Goal: Task Accomplishment & Management: Manage account settings

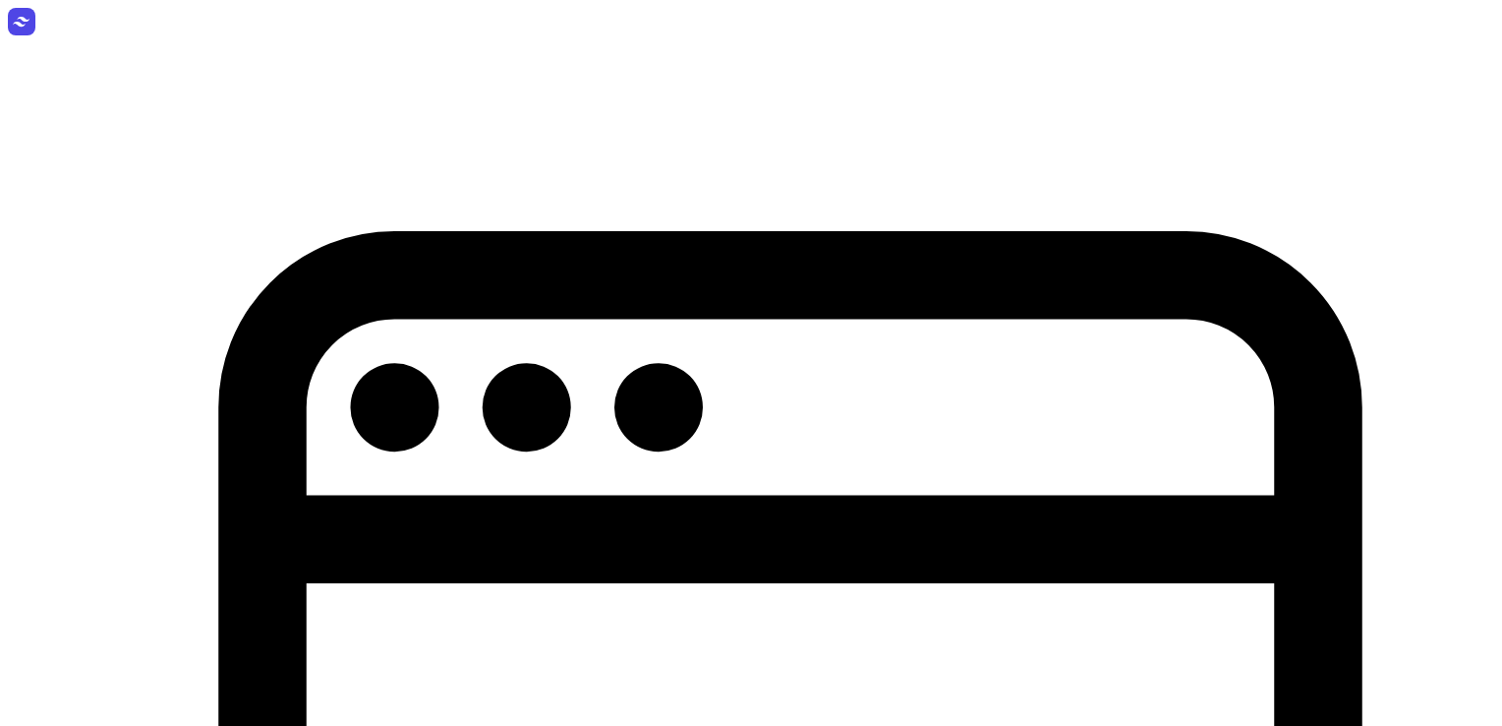
select select "week"
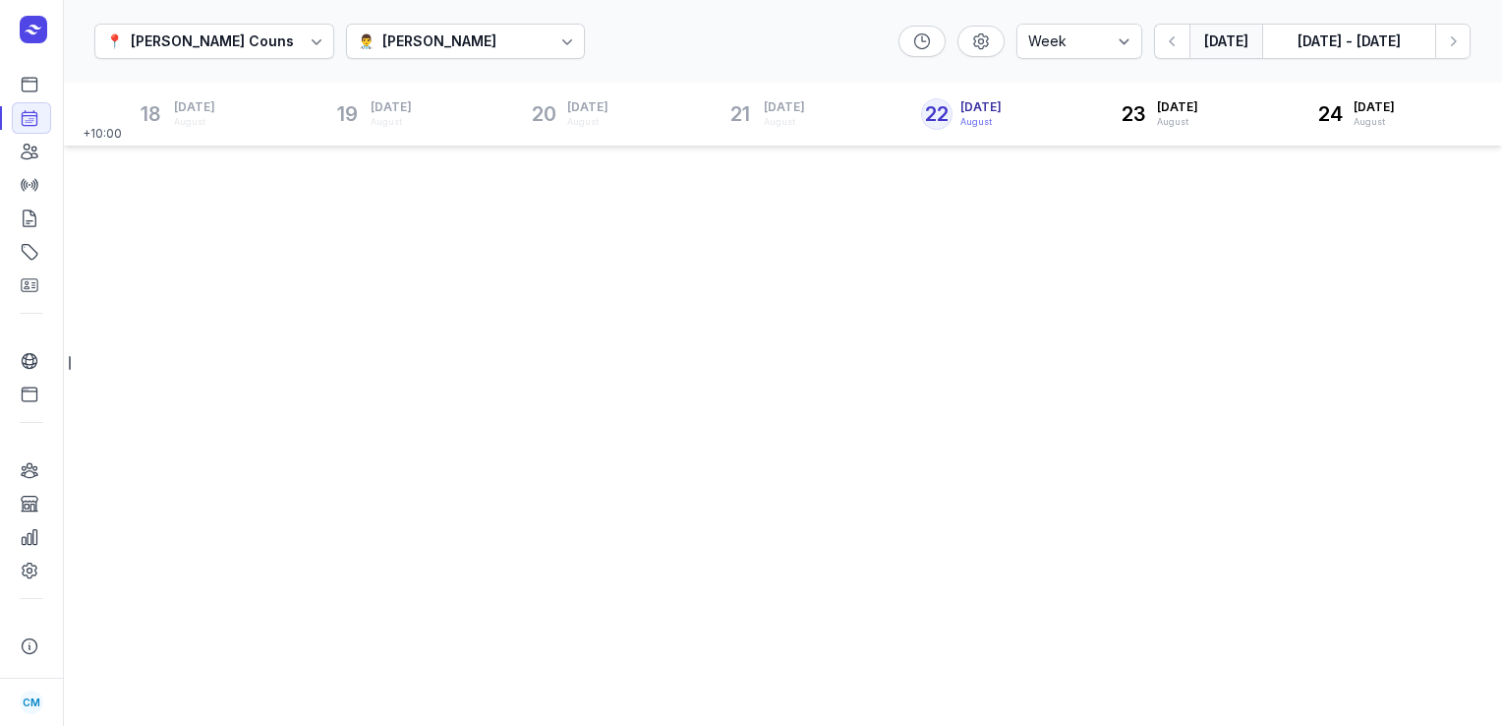
select select "week"
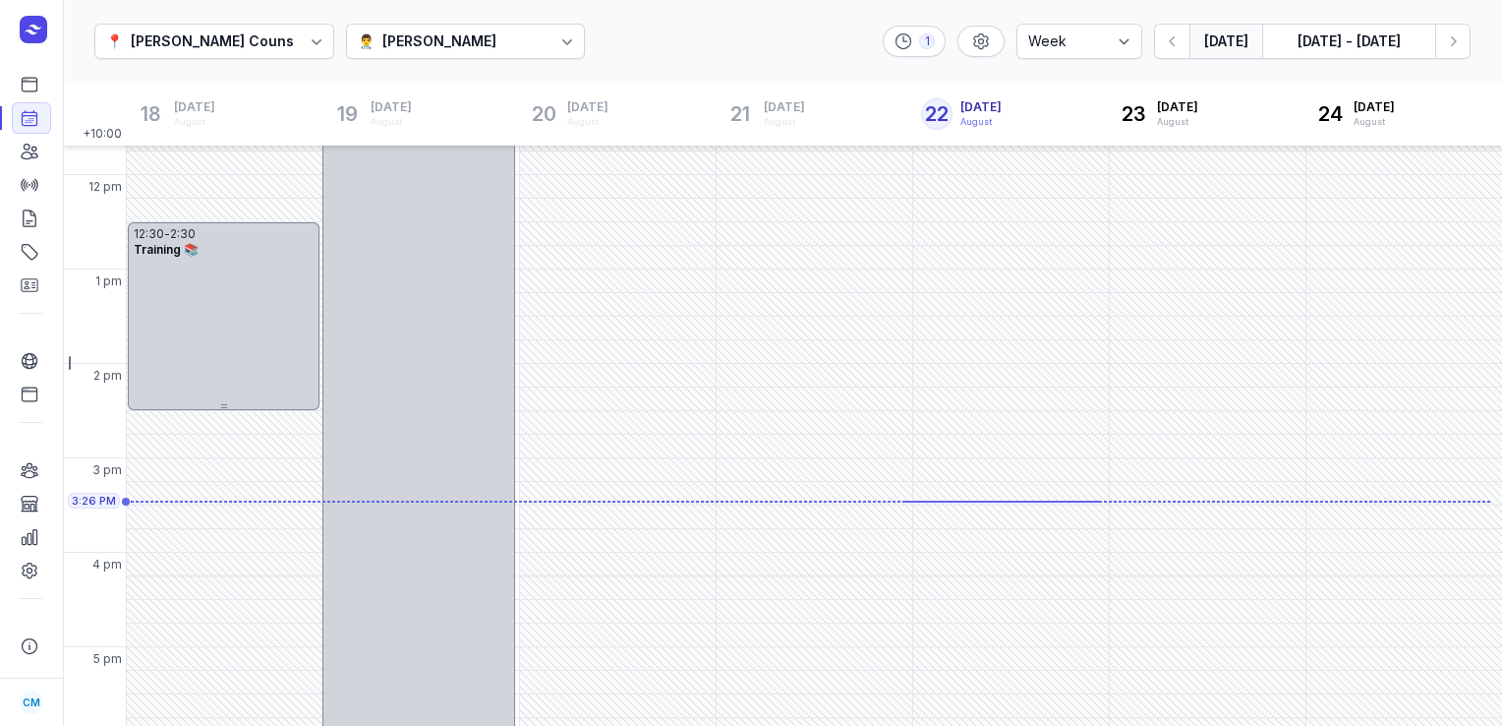
scroll to position [456, 0]
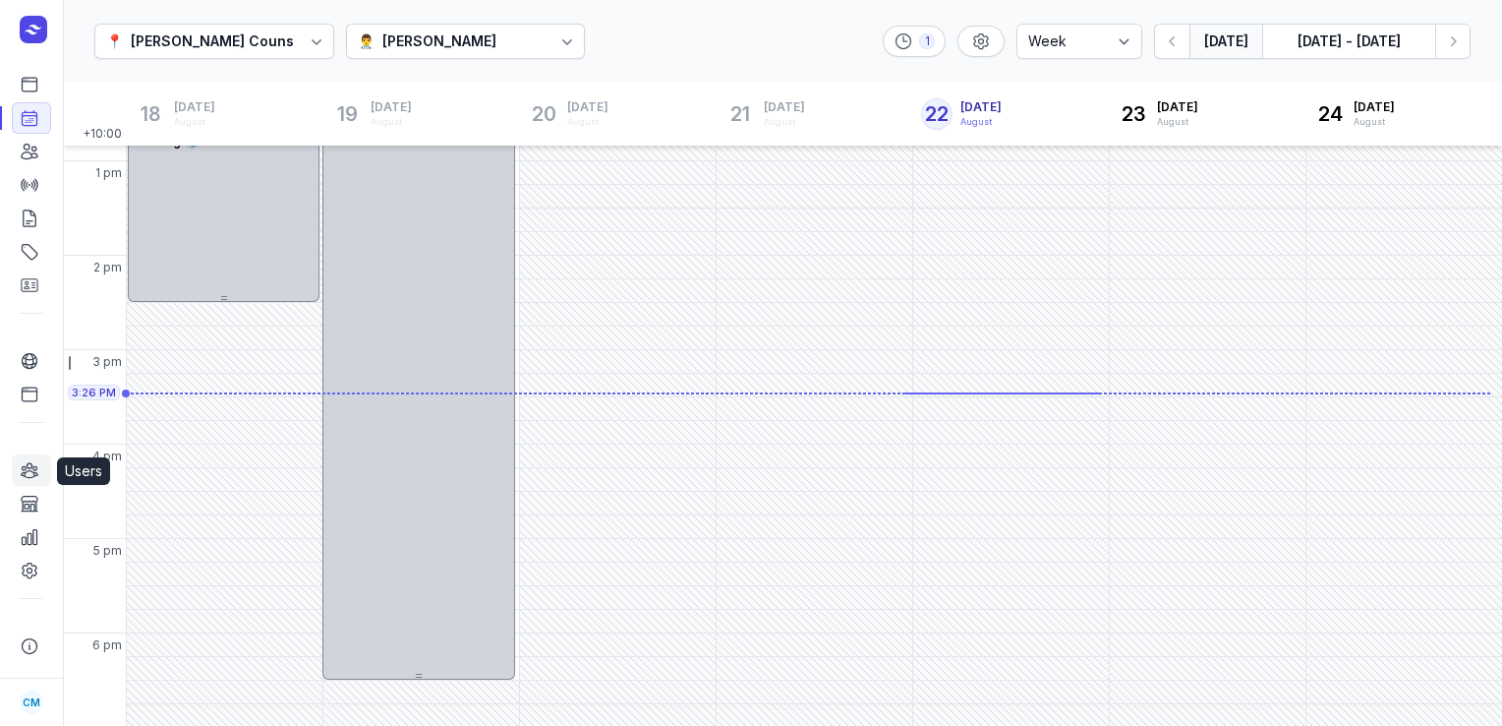
click at [39, 472] on link "Users" at bounding box center [31, 469] width 39 height 31
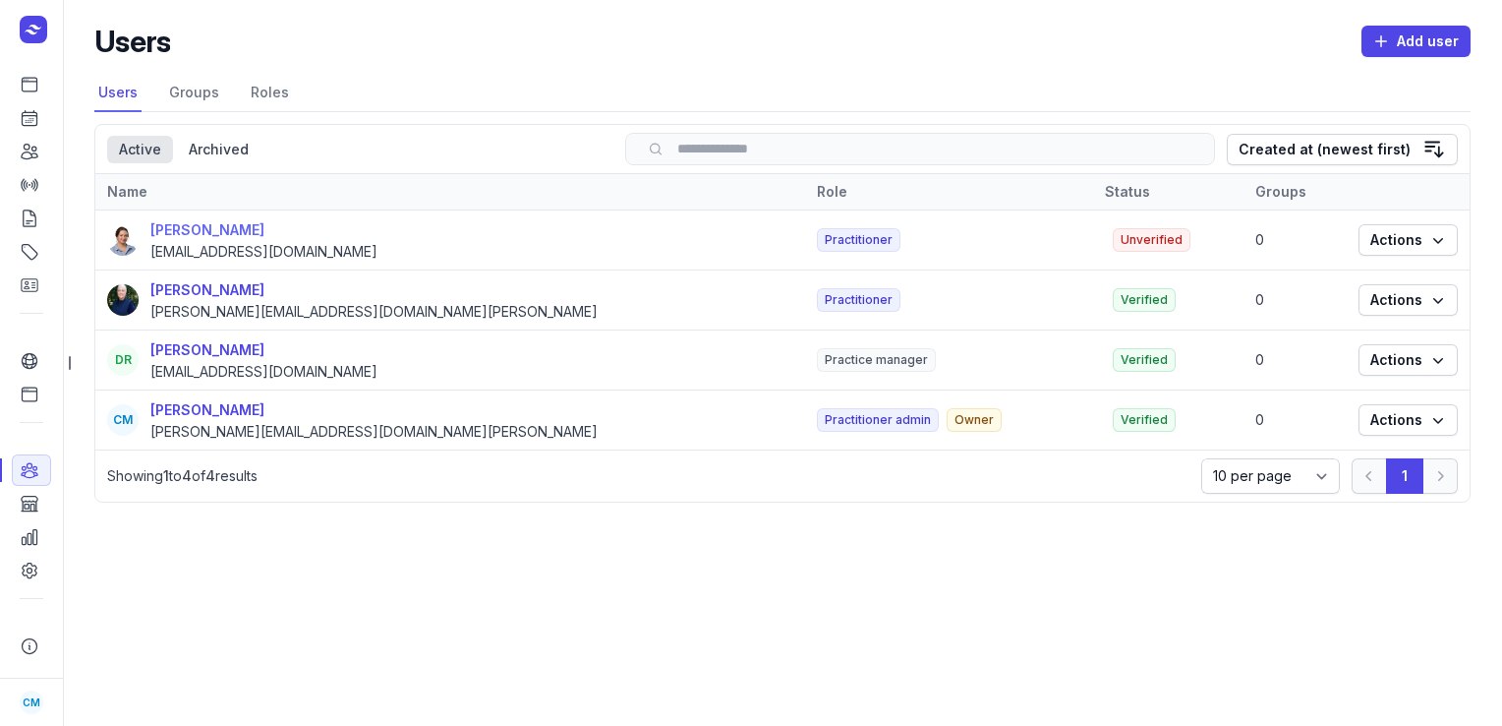
click at [198, 232] on div "[PERSON_NAME]" at bounding box center [263, 230] width 227 height 24
select select
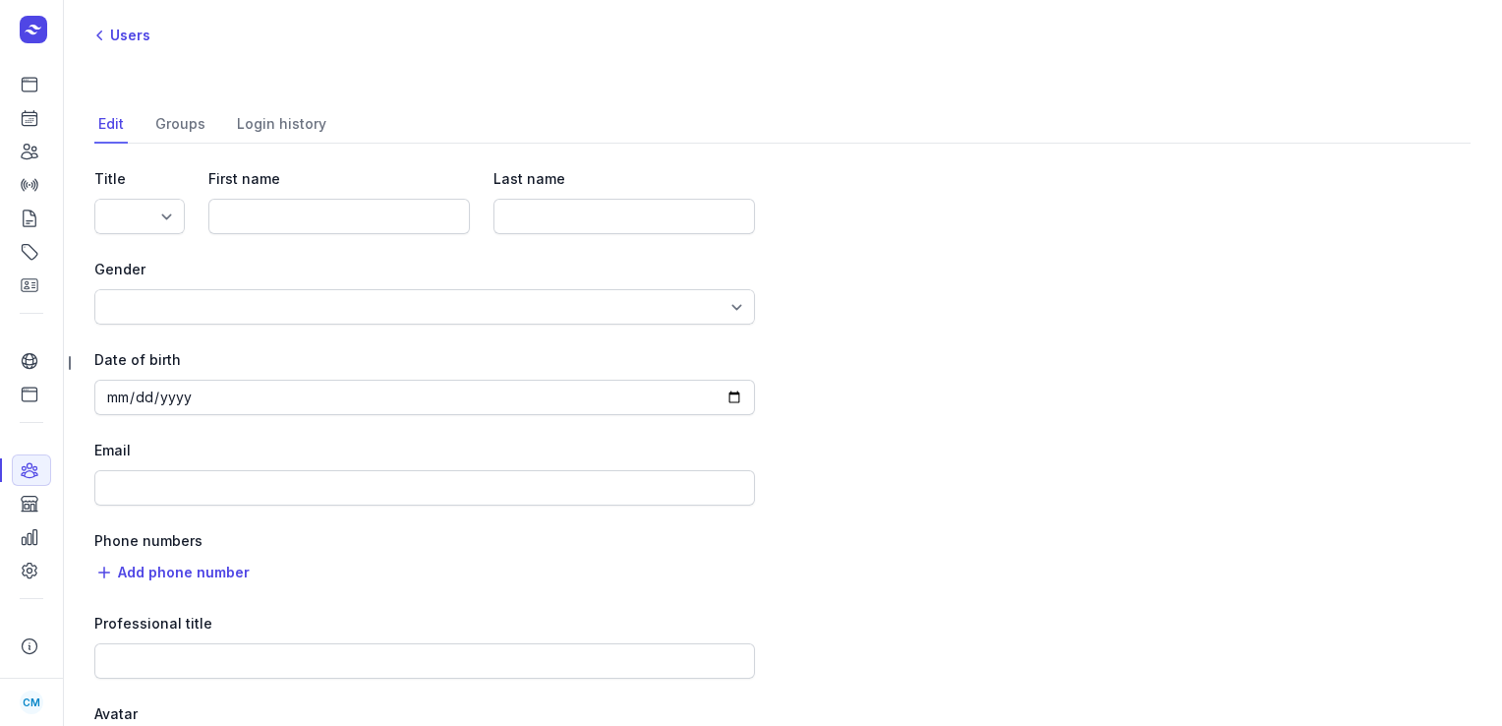
type input "Charlee"
type input "Manaley"
type input "charlee@courtneymaccounselling.com.au"
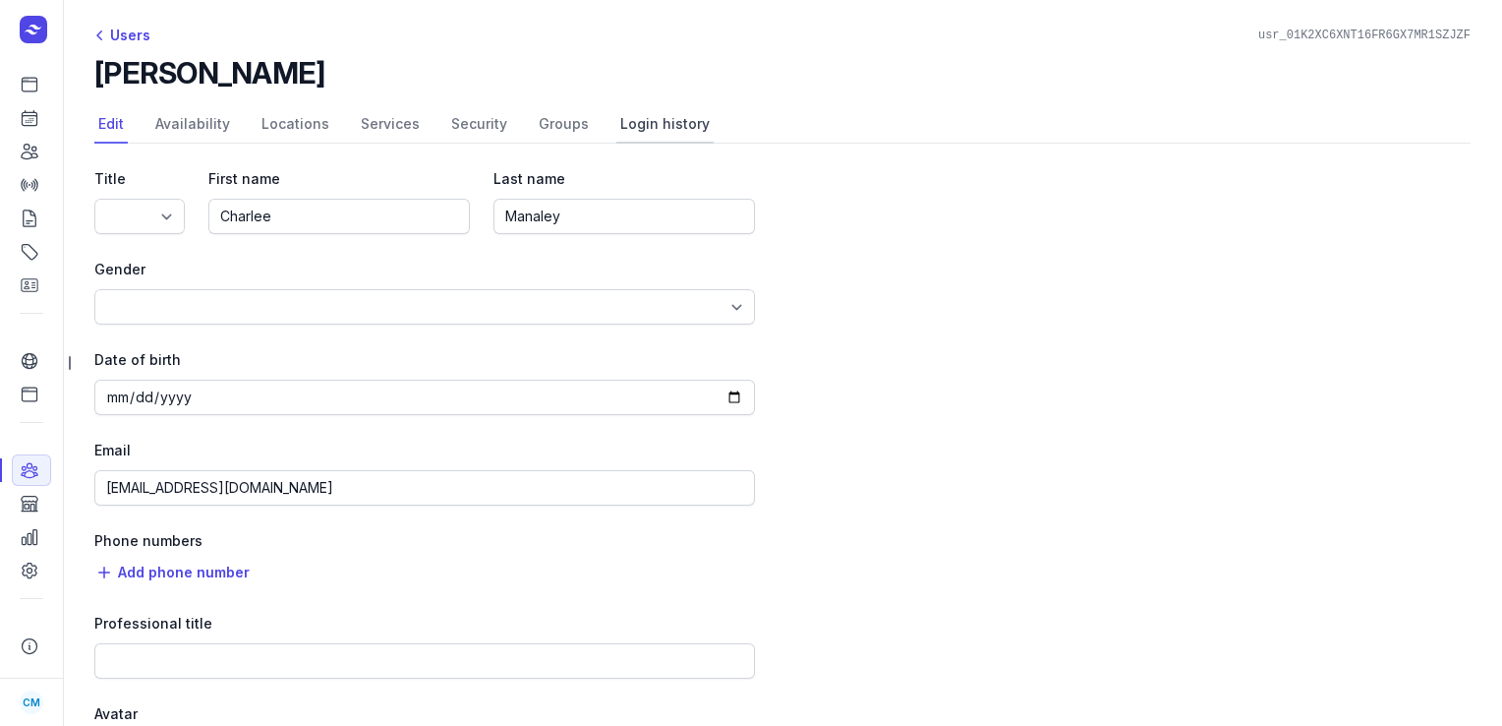
click at [617, 122] on link "Login history" at bounding box center [664, 124] width 97 height 37
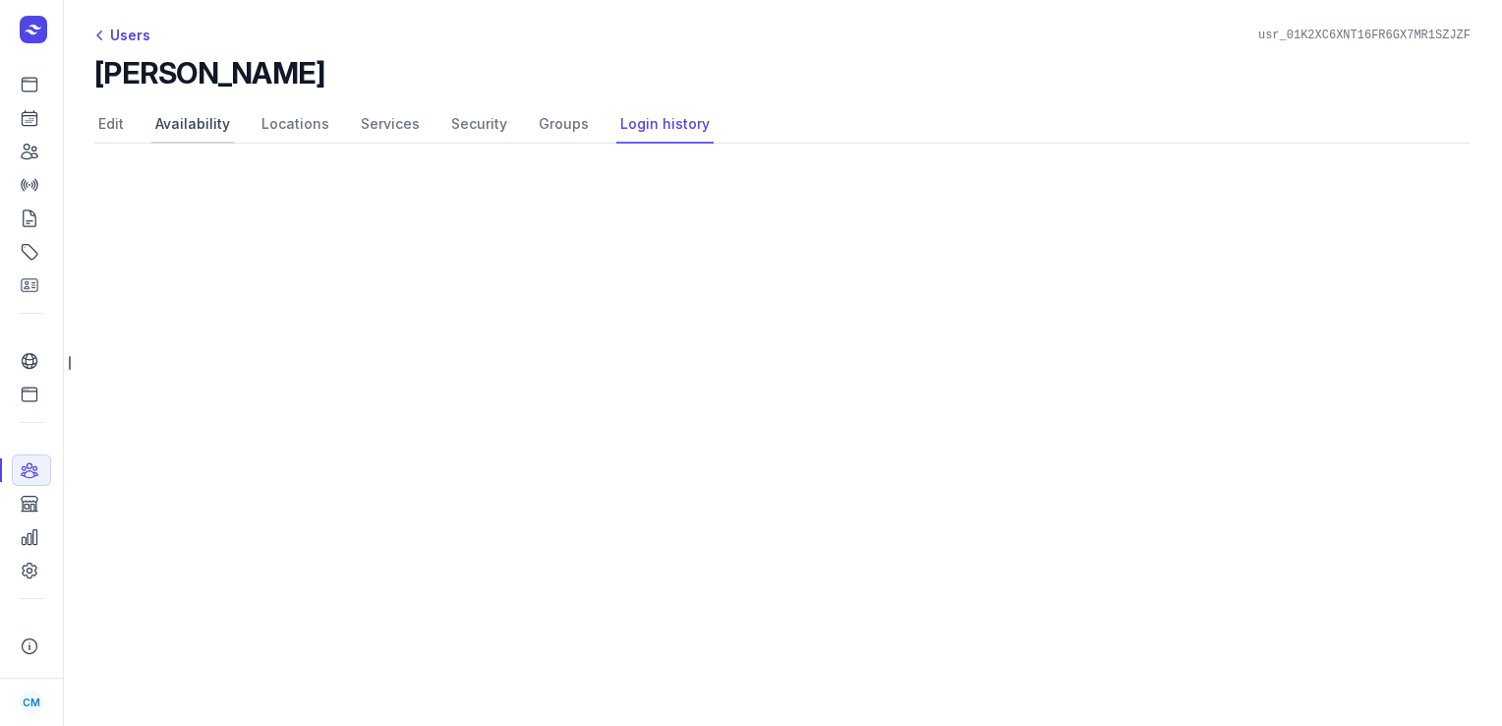
click at [180, 120] on link "Availability" at bounding box center [192, 124] width 83 height 37
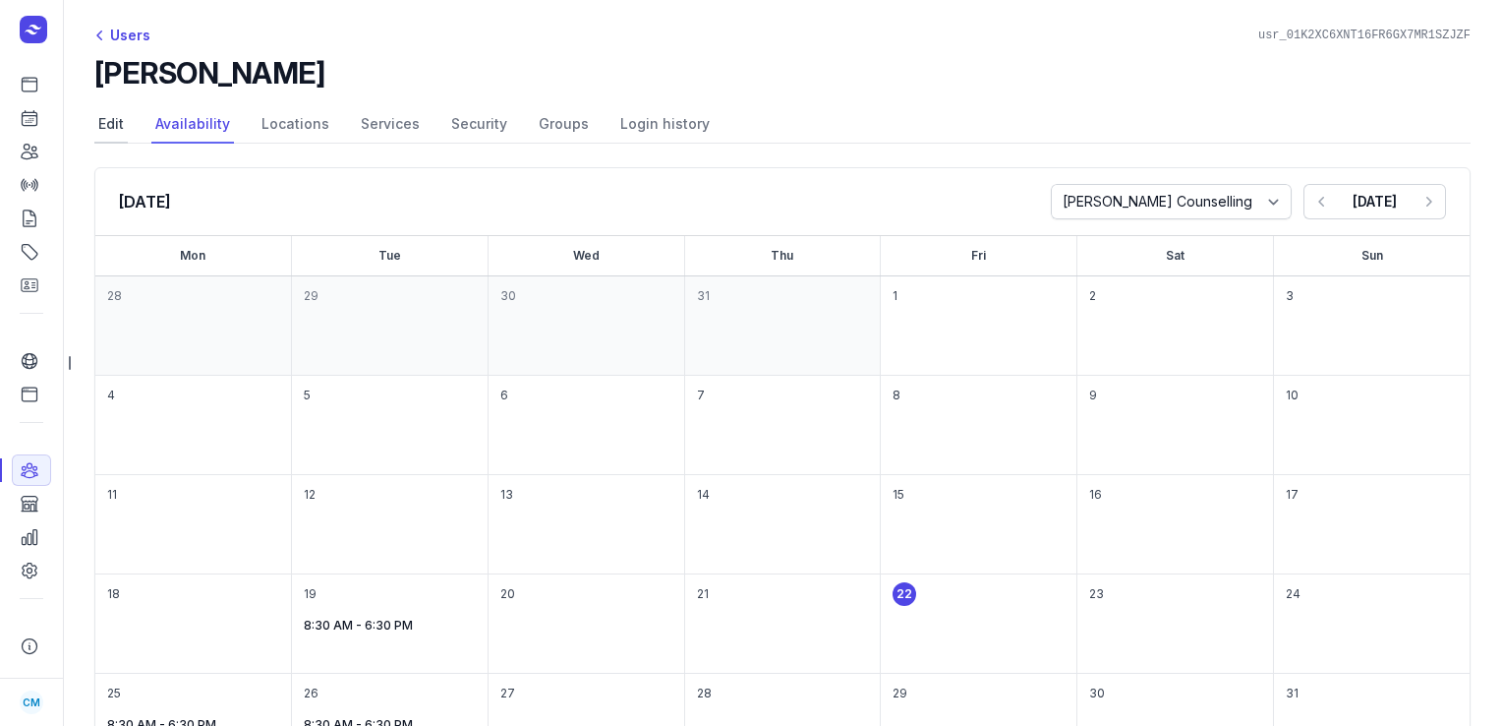
click at [124, 124] on link "Edit" at bounding box center [110, 124] width 33 height 37
select select
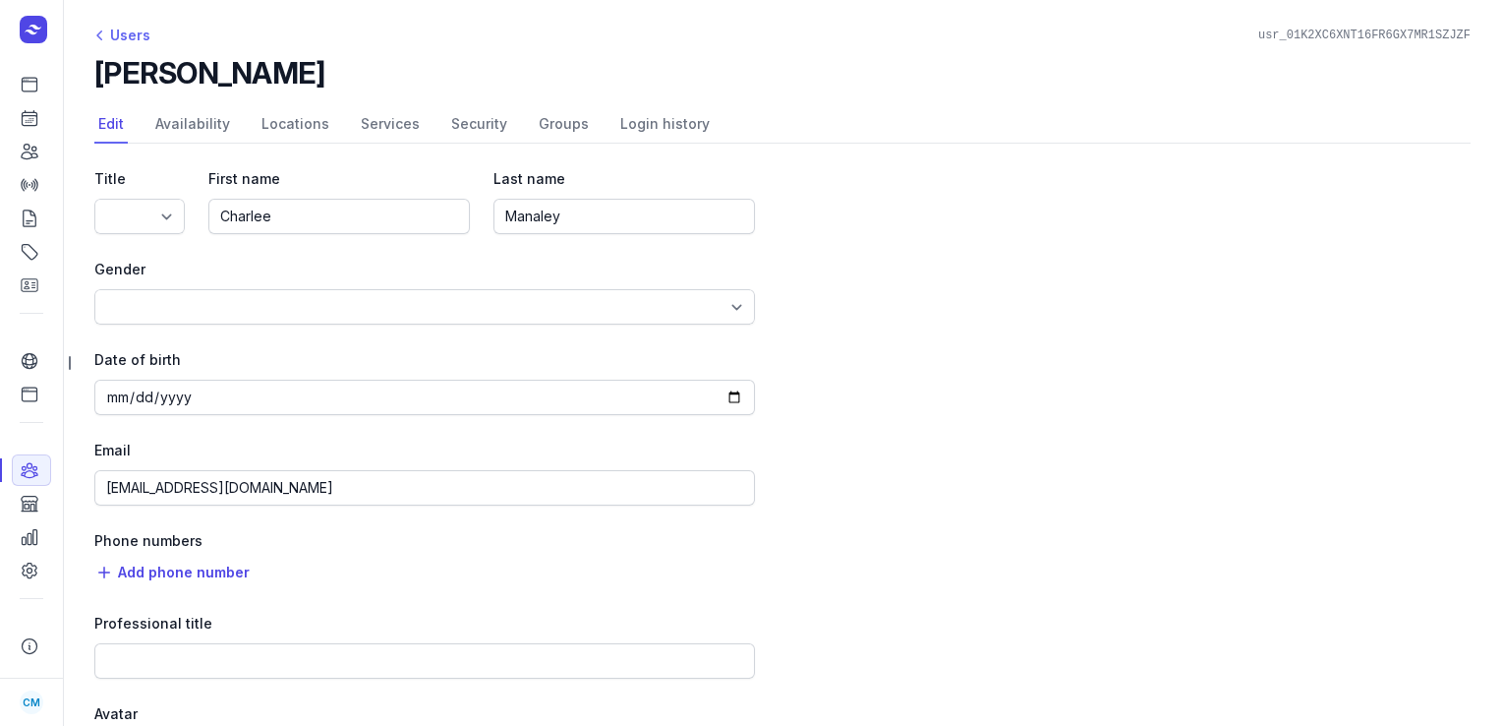
click at [119, 36] on div "Users" at bounding box center [122, 36] width 56 height 24
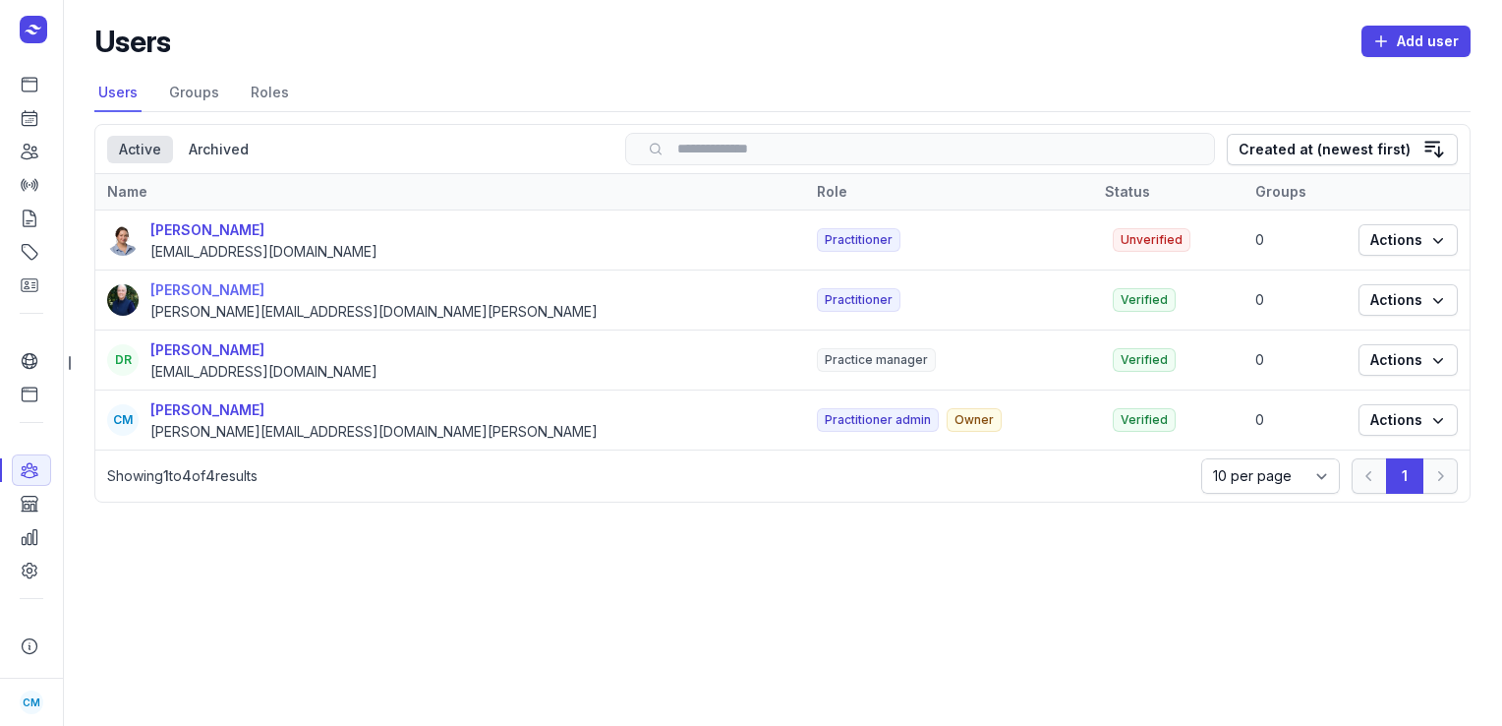
click at [178, 286] on div "[PERSON_NAME]" at bounding box center [373, 290] width 447 height 24
select select
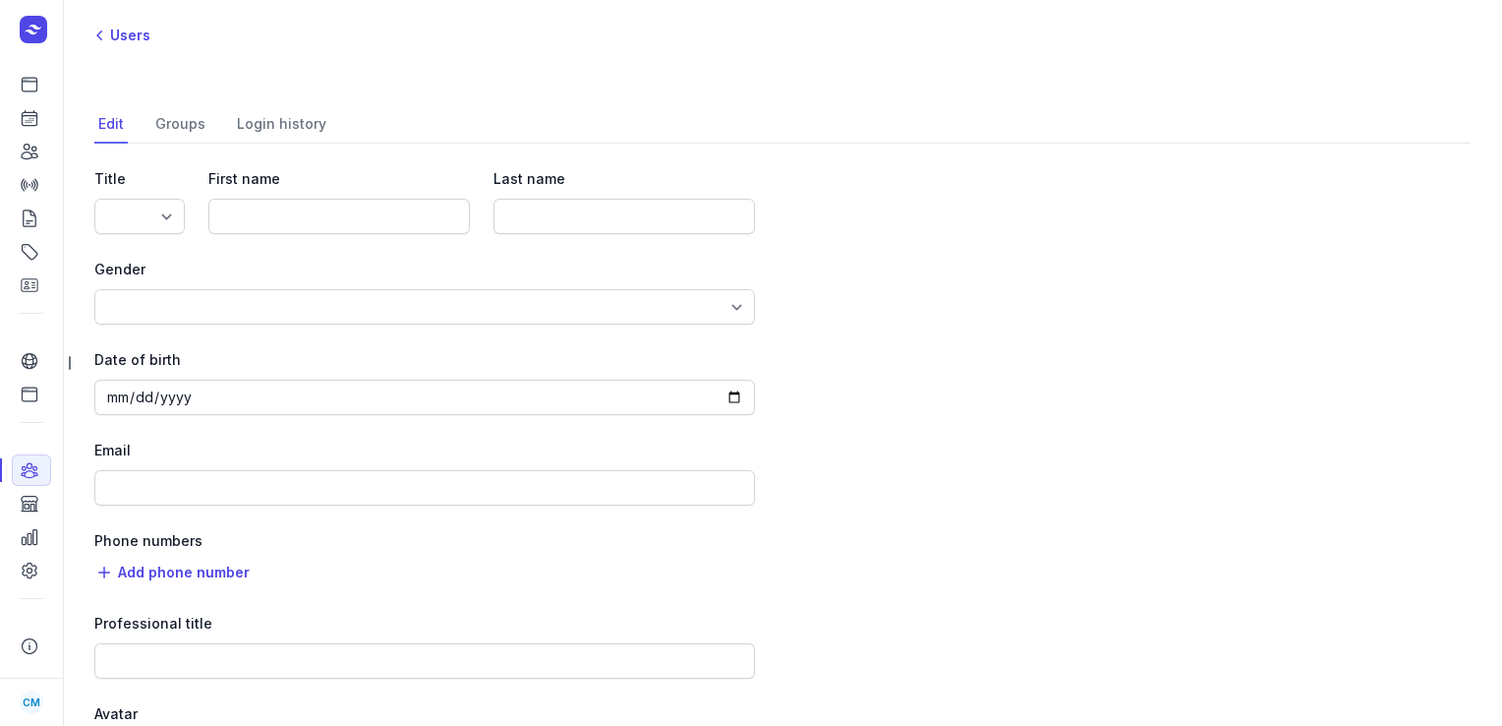
type input "Tanya"
type input "Fisher"
type input "tanya@courtneymaccounselling.com.au"
type input "Counsellor"
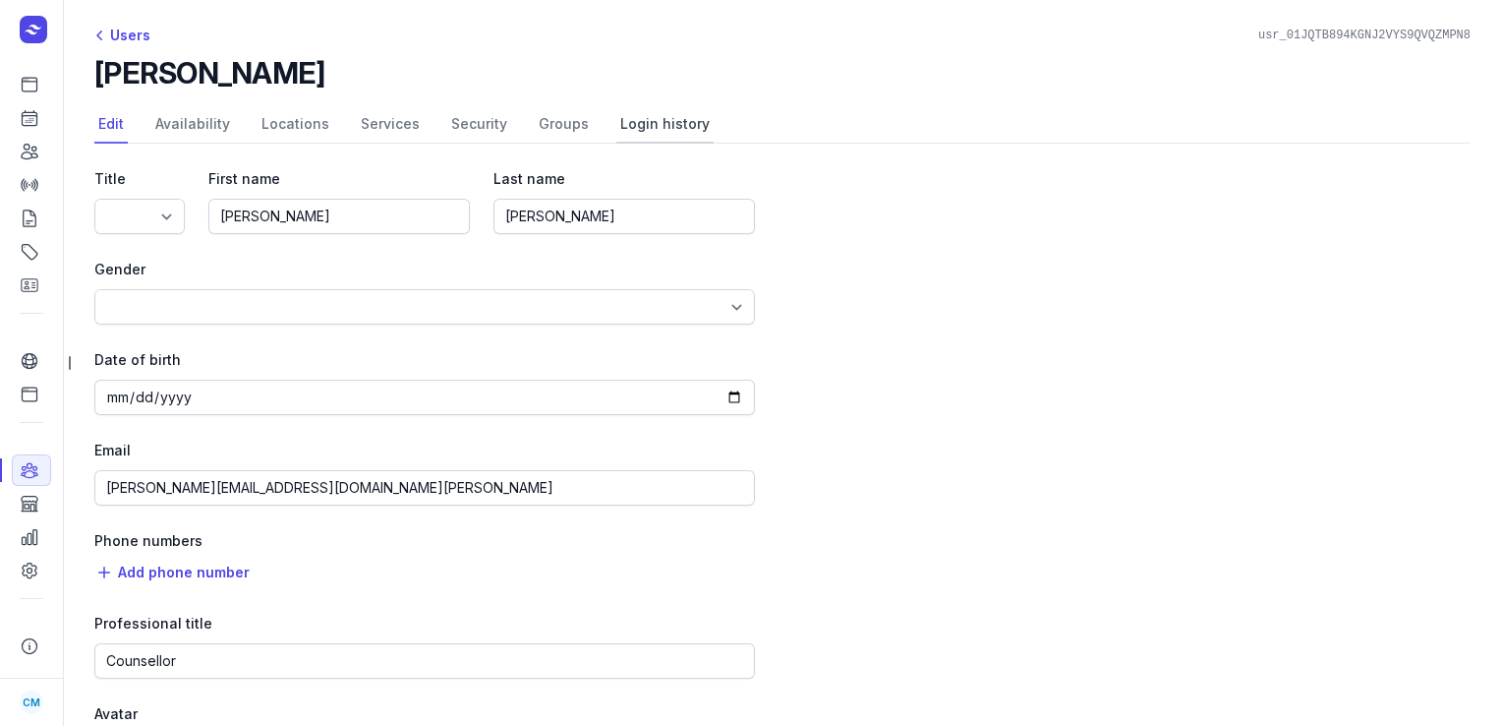
click at [695, 119] on link "Login history" at bounding box center [664, 124] width 97 height 37
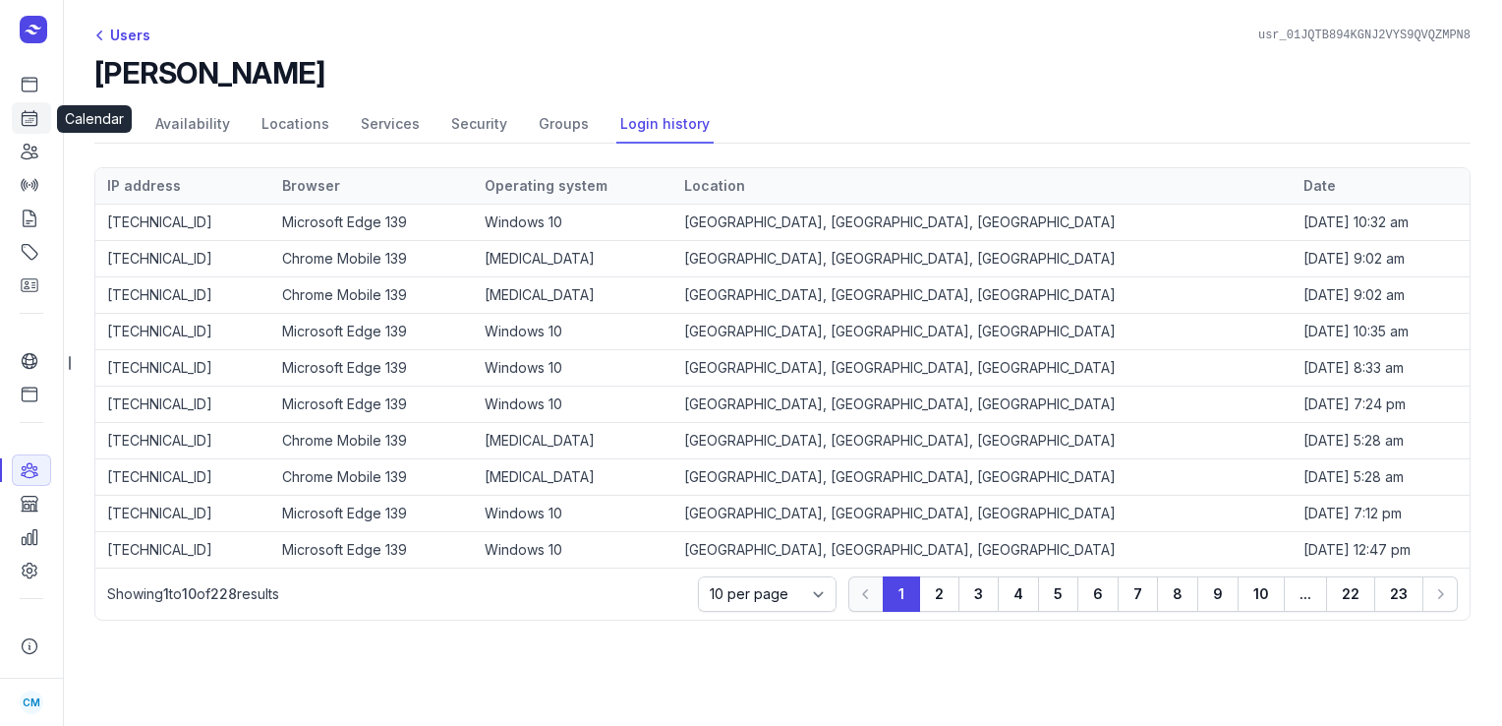
click at [29, 126] on icon at bounding box center [30, 118] width 15 height 15
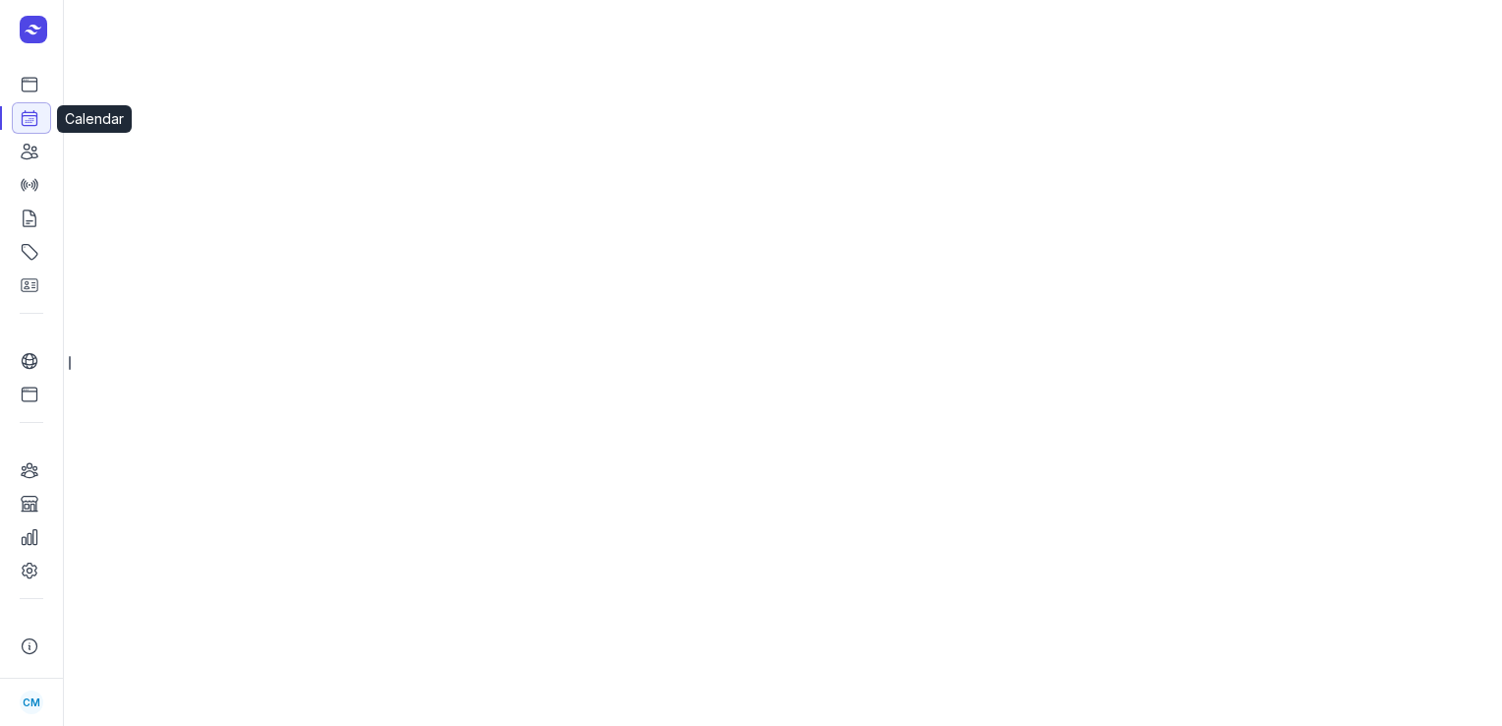
select select "week"
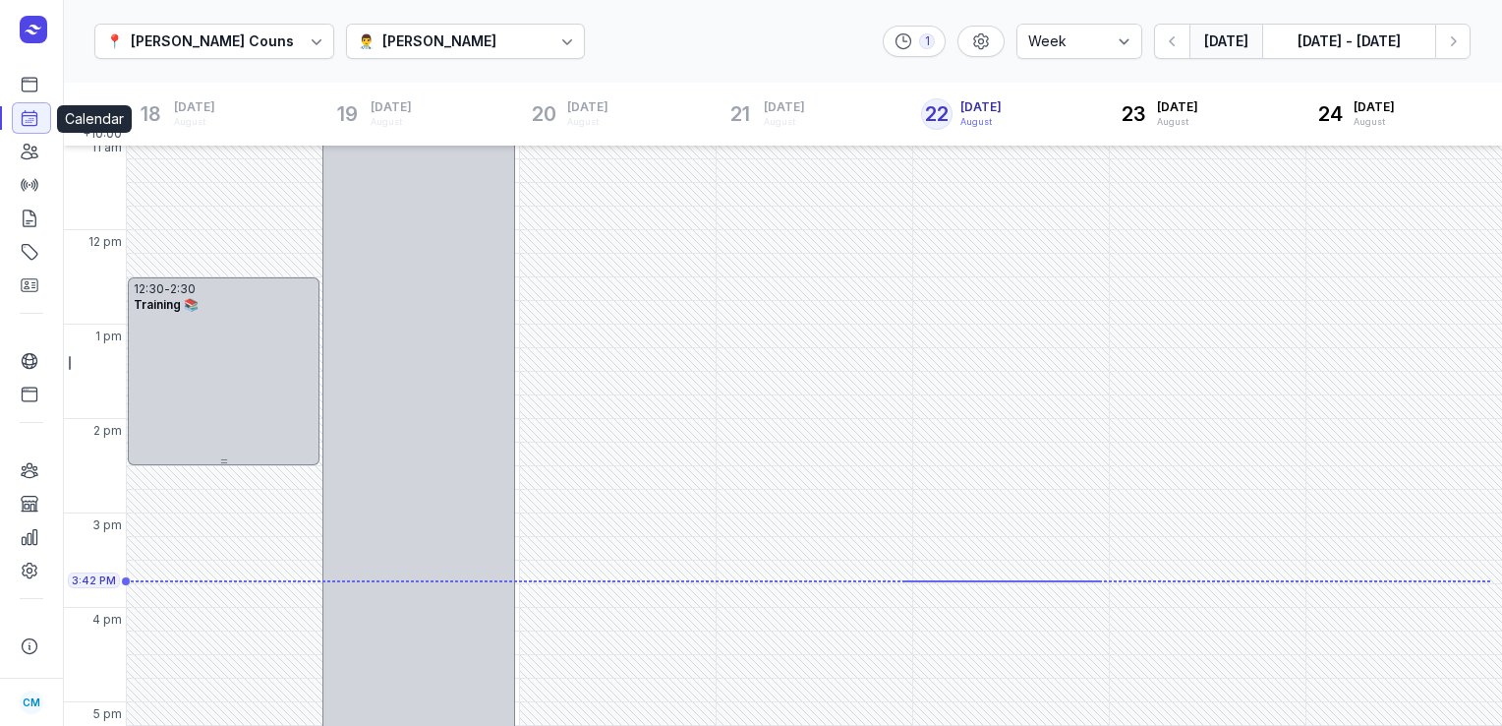
scroll to position [481, 0]
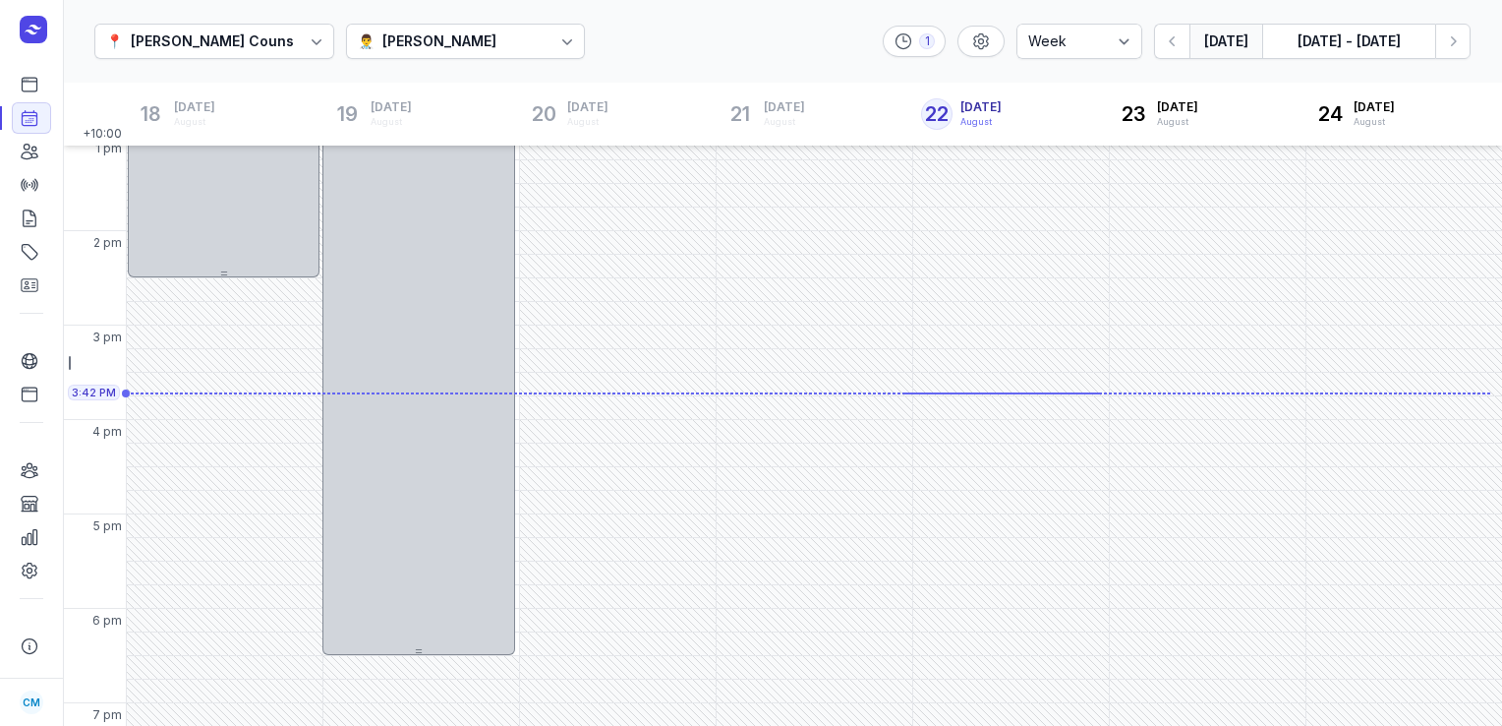
click at [557, 38] on icon at bounding box center [567, 41] width 20 height 20
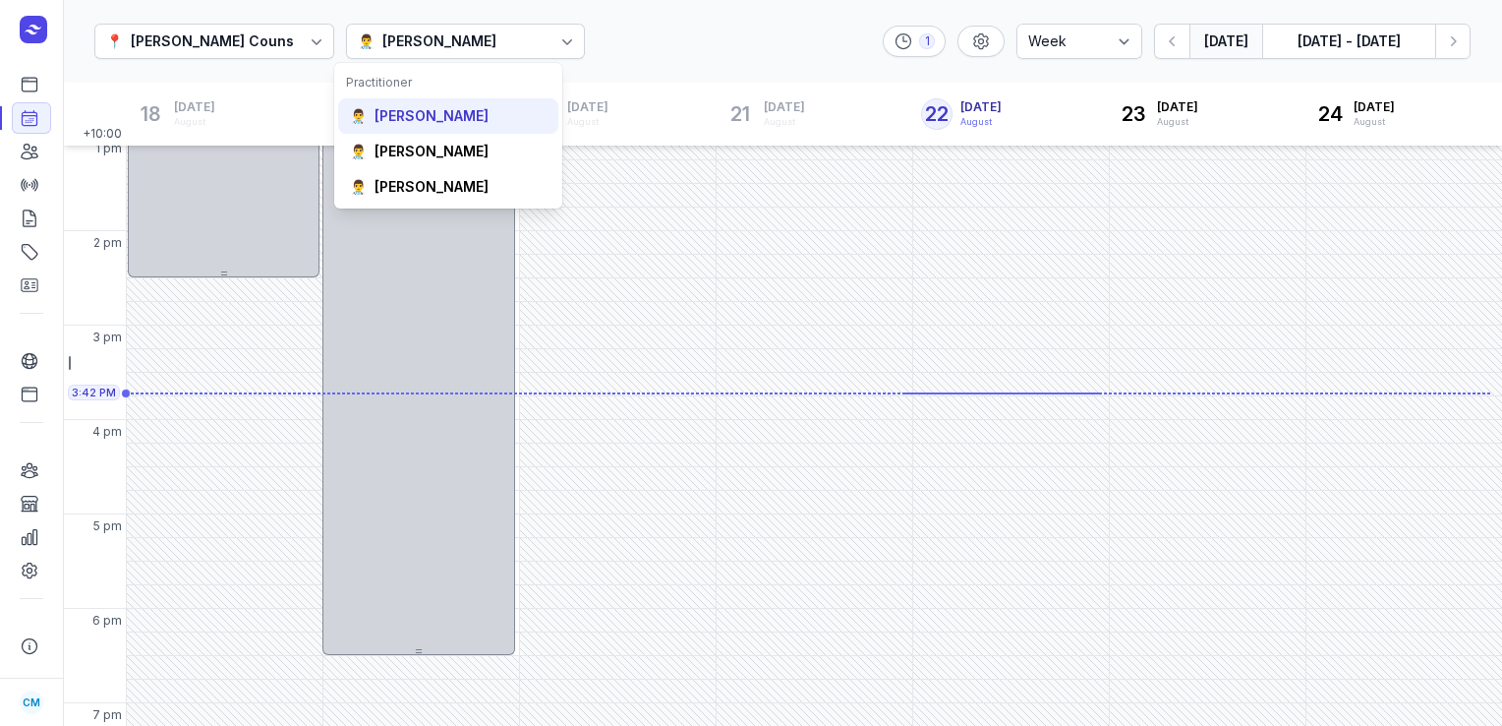
click at [437, 169] on div "👨‍⚕️ Courtney McAliece" at bounding box center [448, 186] width 220 height 35
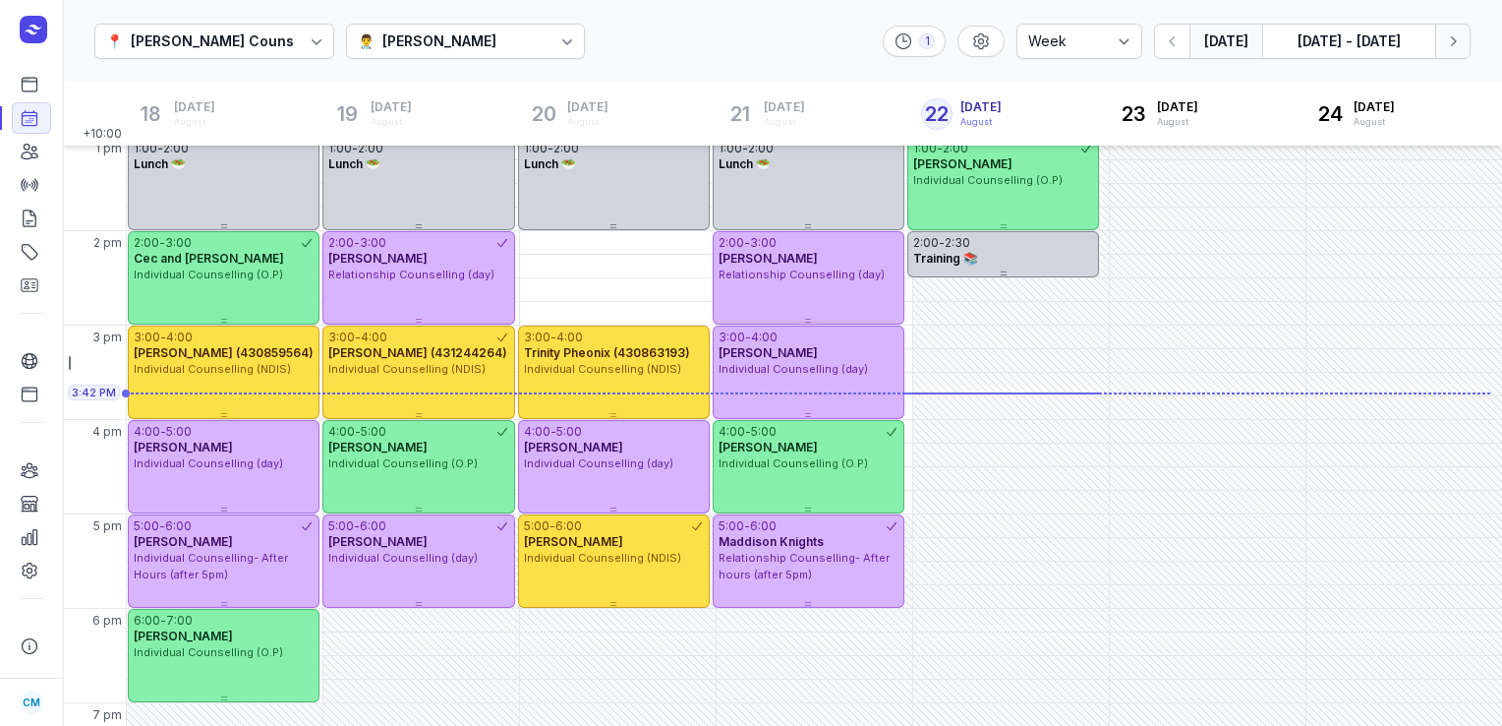
click at [1452, 51] on button "Next week" at bounding box center [1452, 41] width 35 height 35
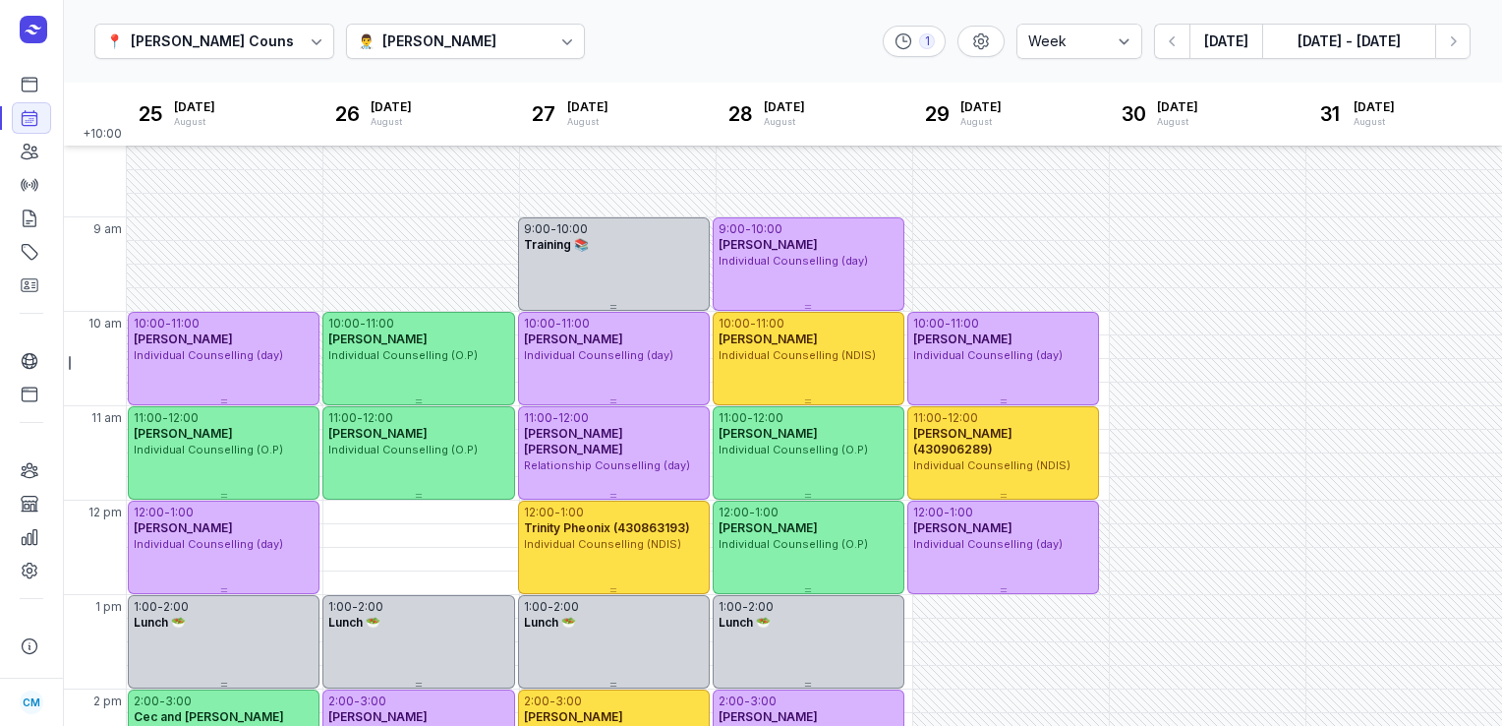
scroll to position [18, 0]
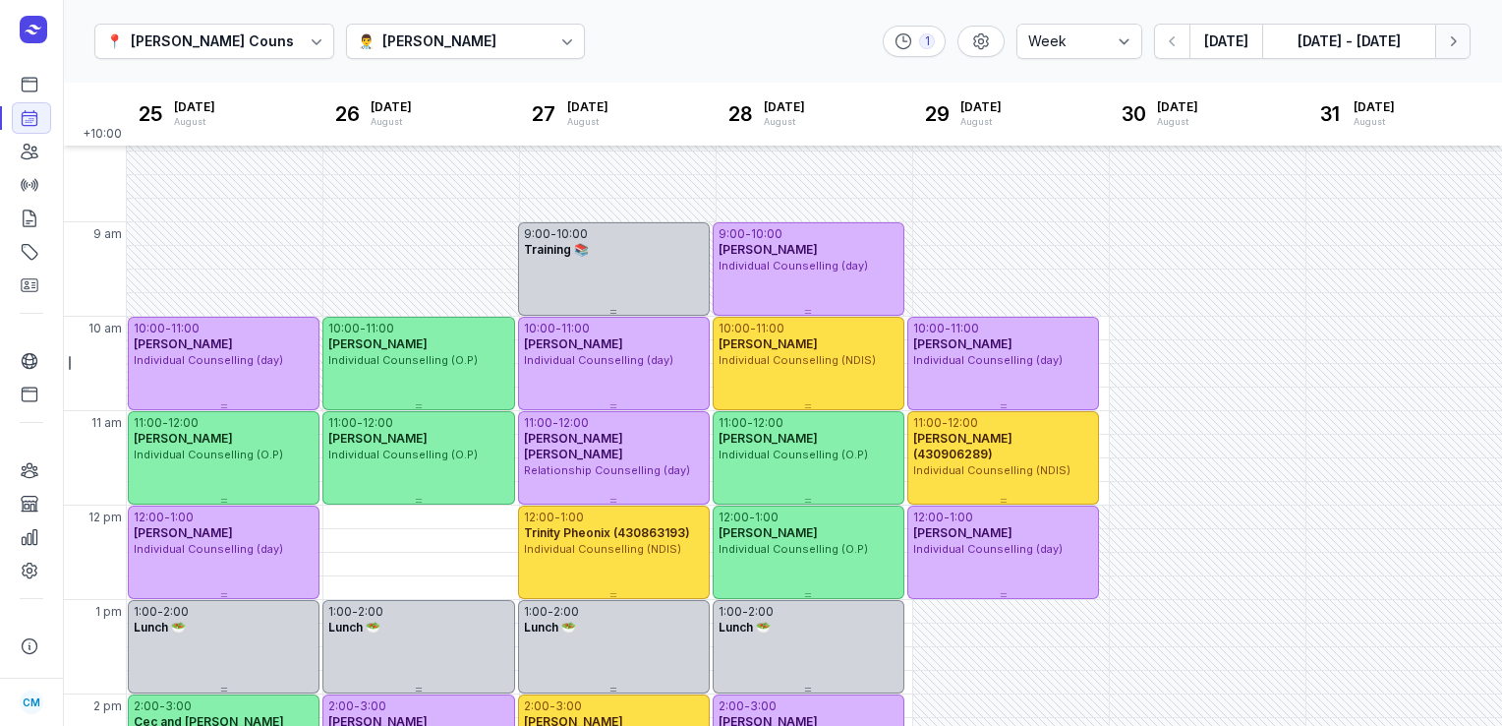
click at [1443, 49] on icon "button" at bounding box center [1453, 41] width 20 height 20
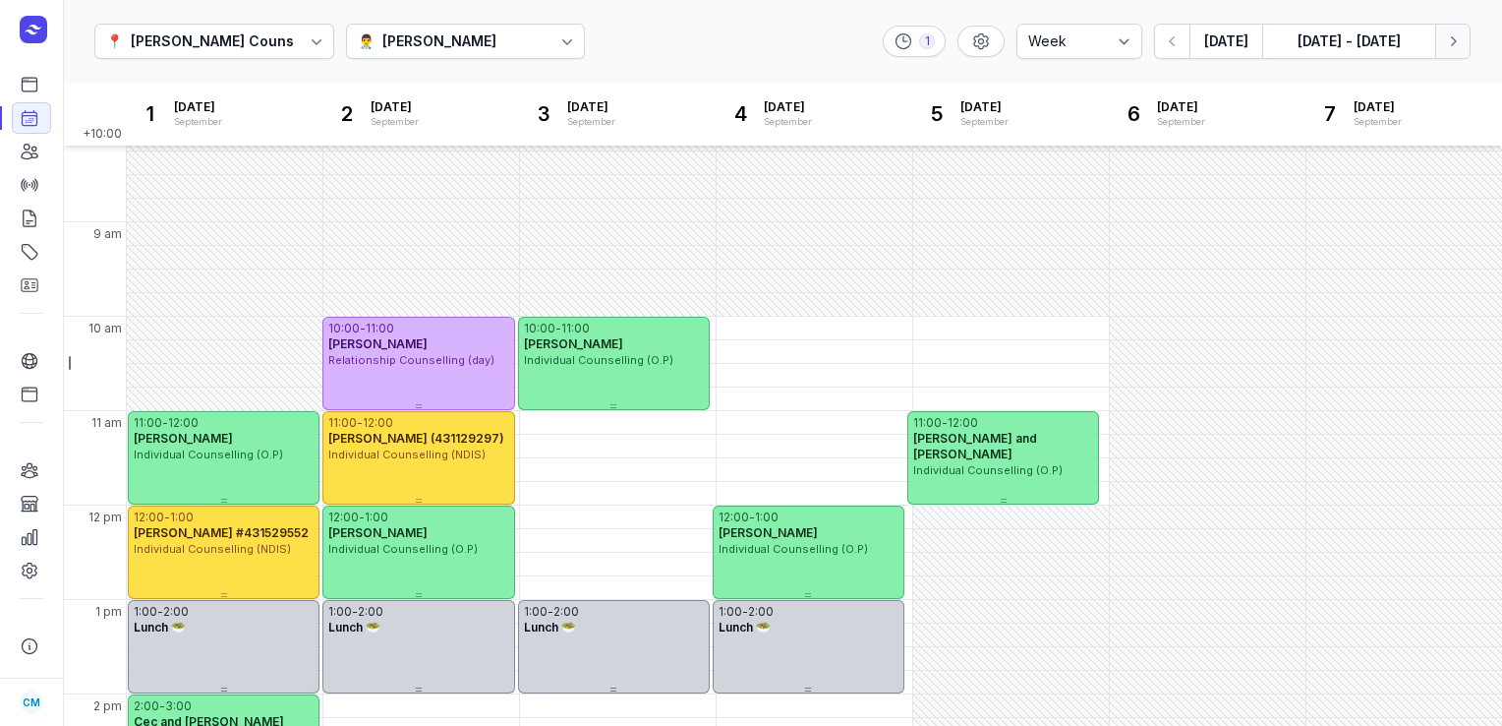
click at [1443, 49] on icon "button" at bounding box center [1453, 41] width 20 height 20
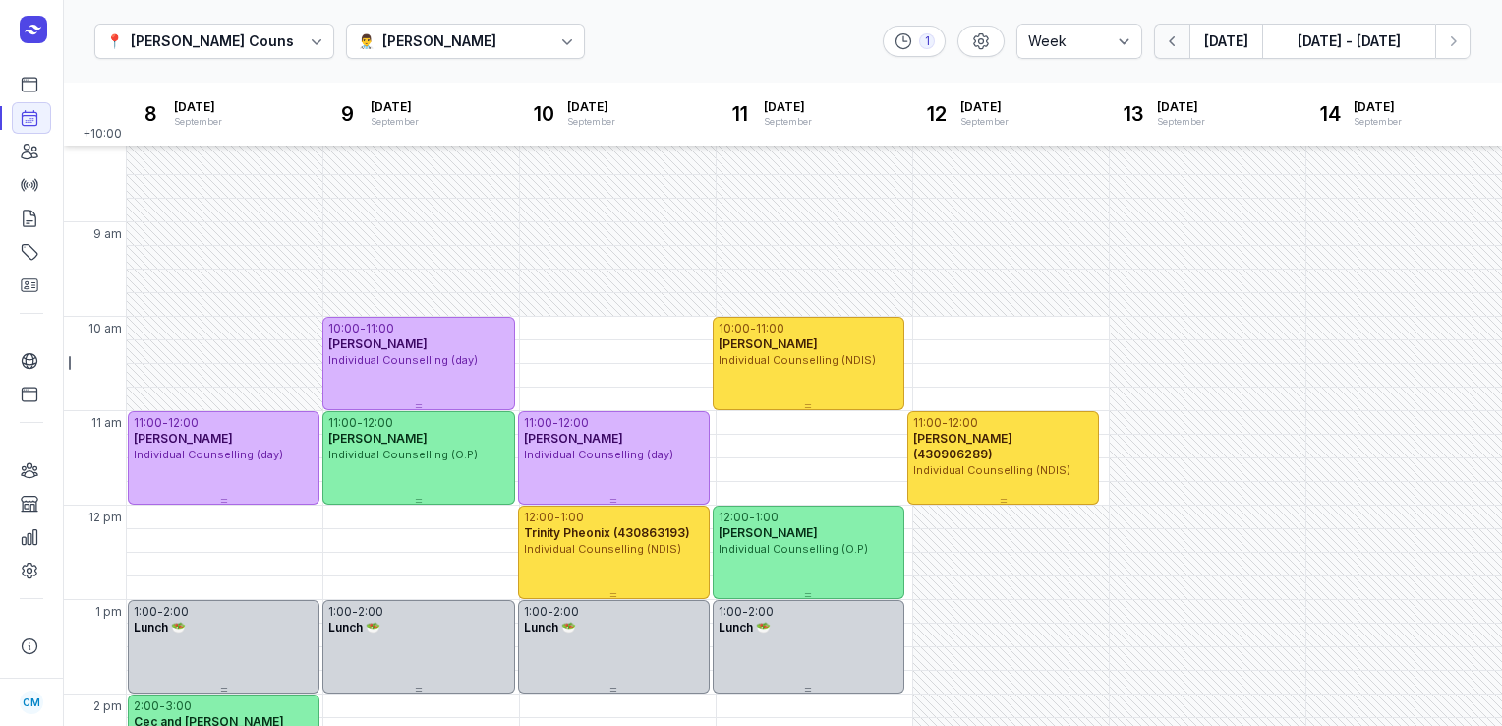
click at [1169, 41] on icon "button" at bounding box center [1173, 41] width 20 height 20
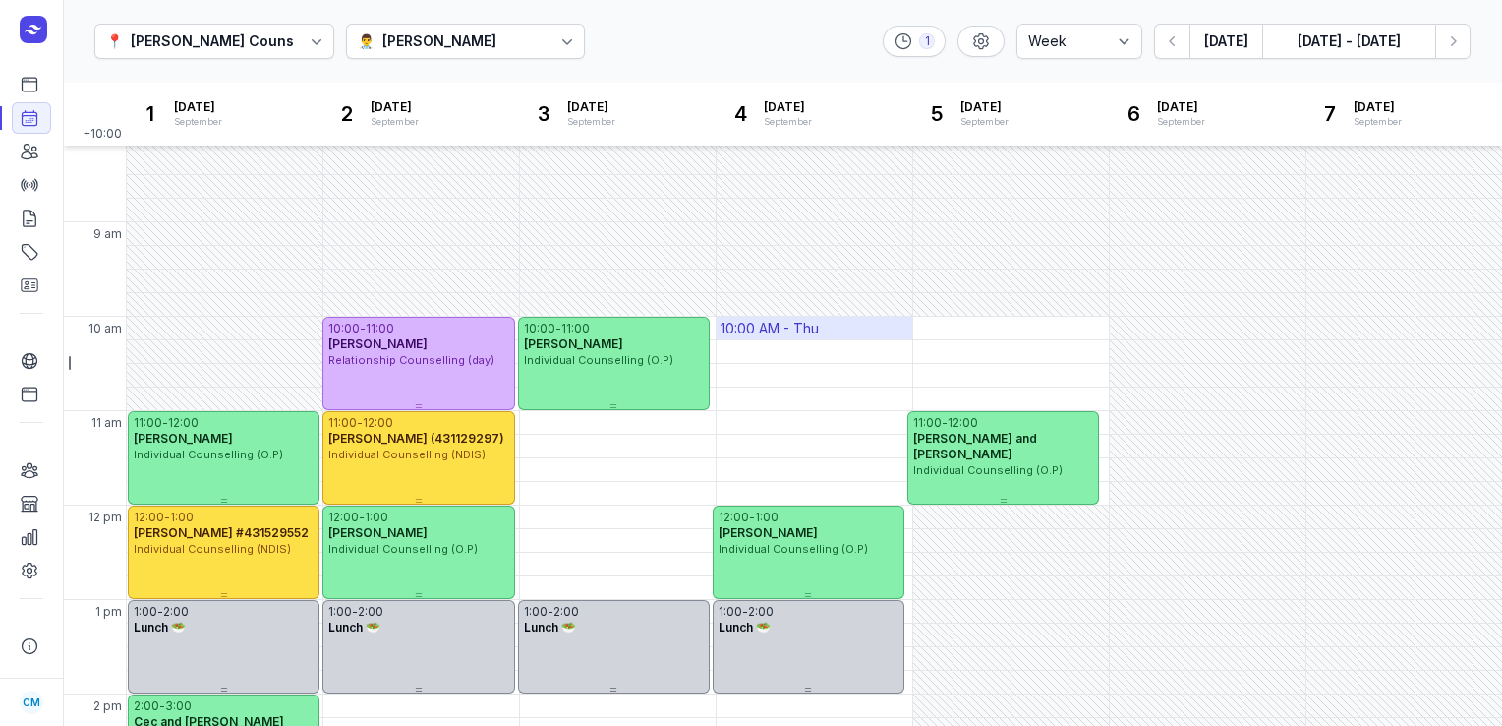
click at [813, 335] on div "10:00 AM - Thu" at bounding box center [770, 329] width 98 height 20
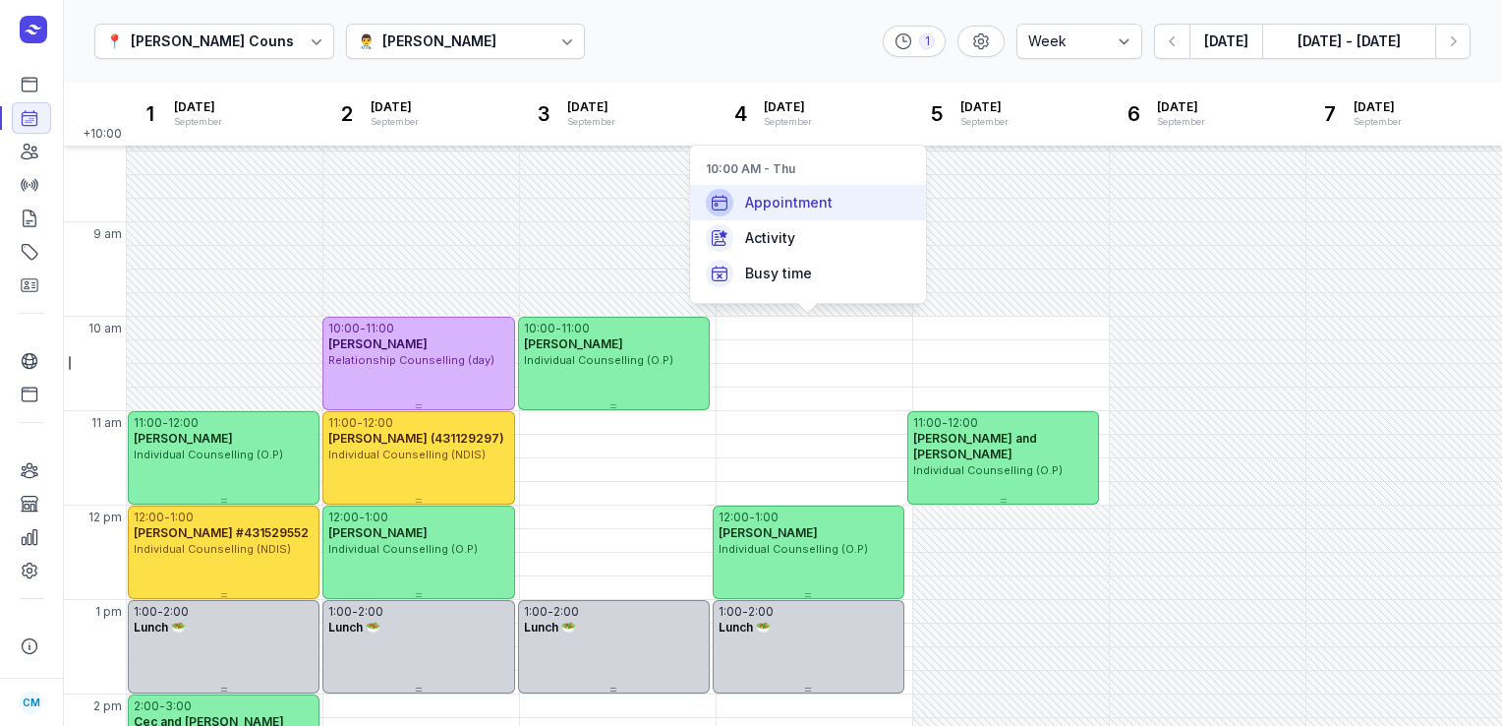
click at [822, 196] on span "Appointment" at bounding box center [789, 203] width 88 height 20
select select
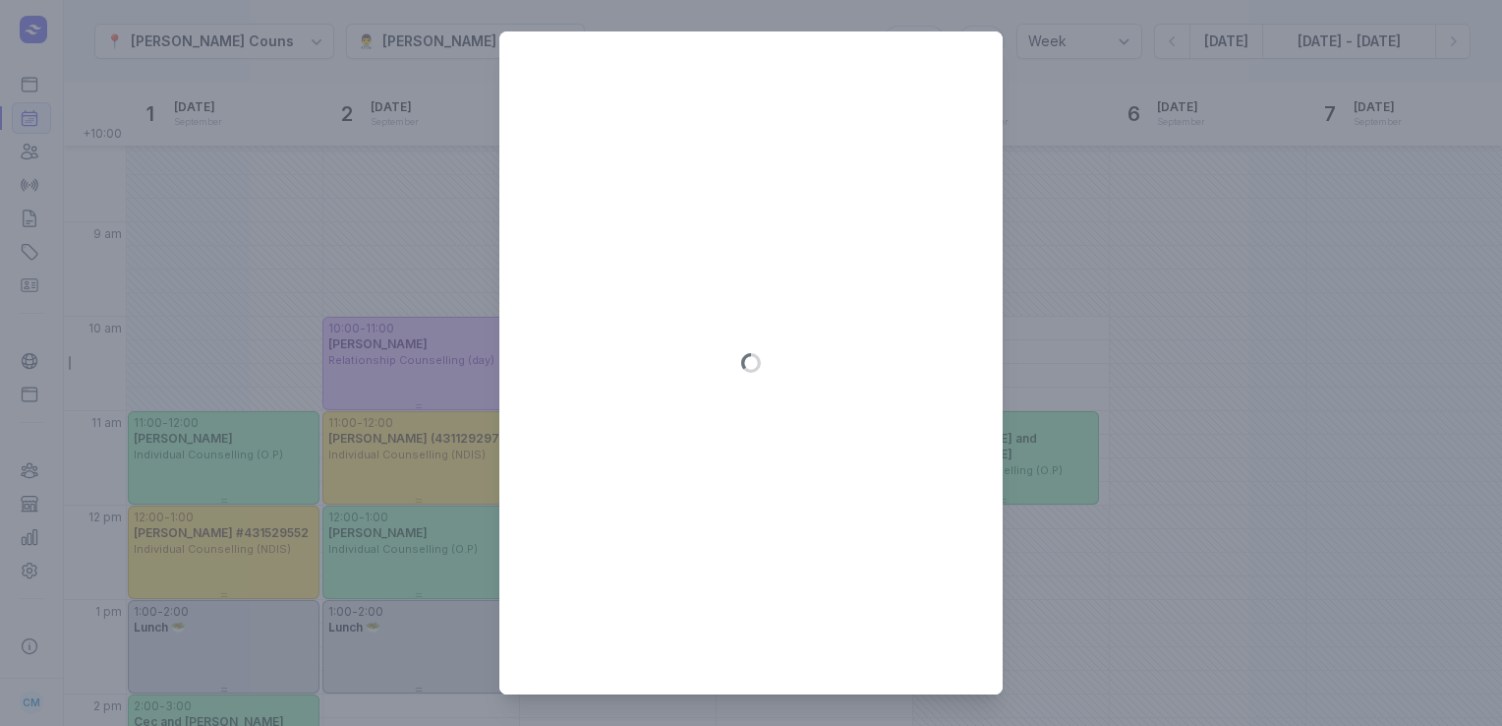
type input "2025-09-04"
select select "10:00"
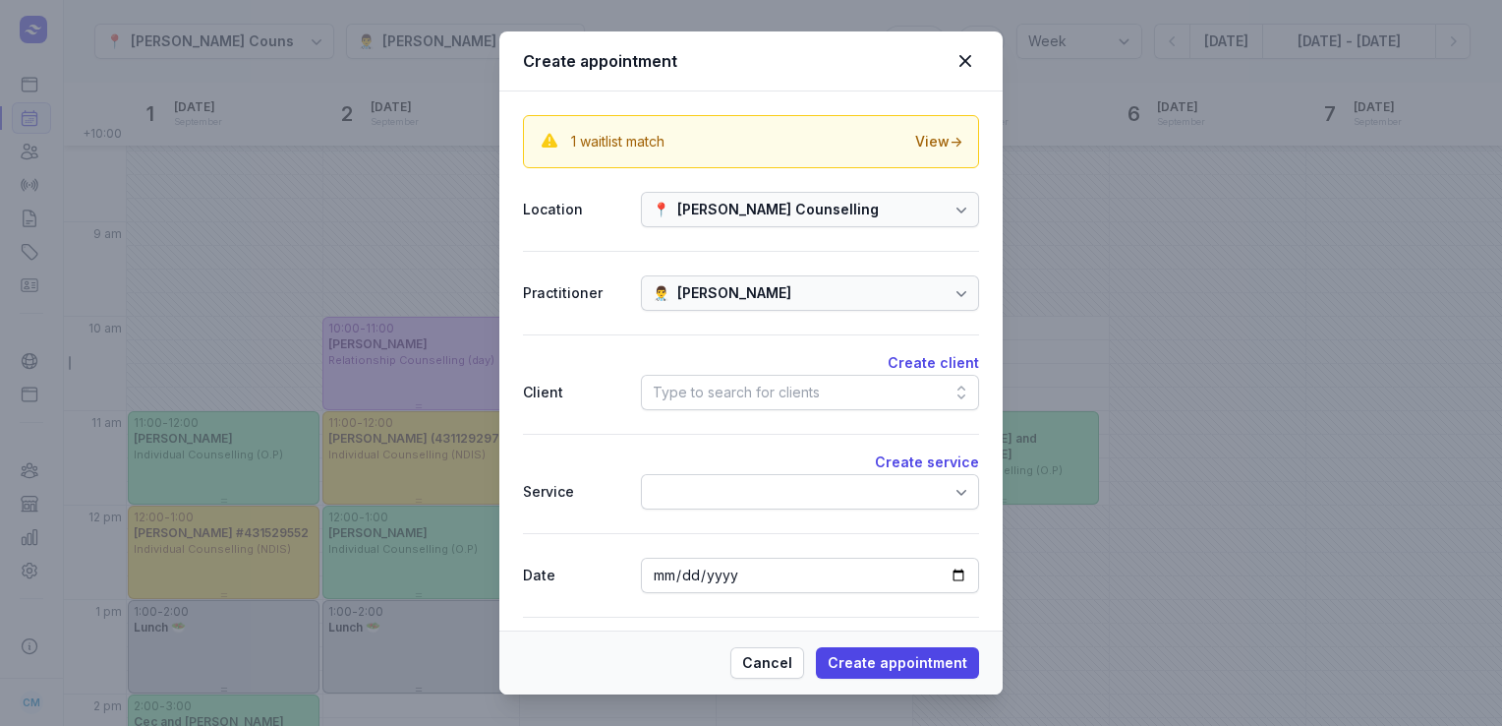
click at [693, 399] on div "Type to search for clients" at bounding box center [736, 392] width 167 height 24
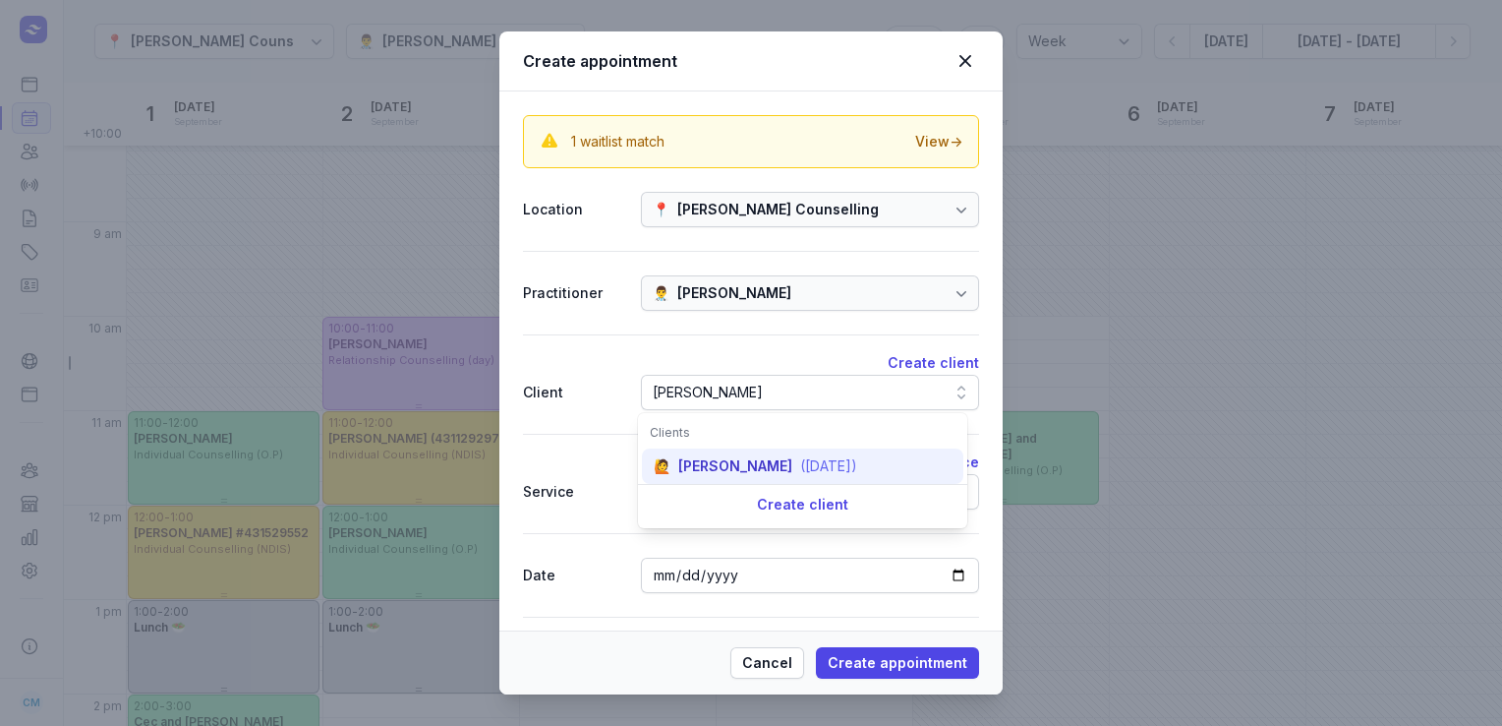
type input "julie"
click at [698, 470] on div "Julie Matchett" at bounding box center [735, 466] width 114 height 20
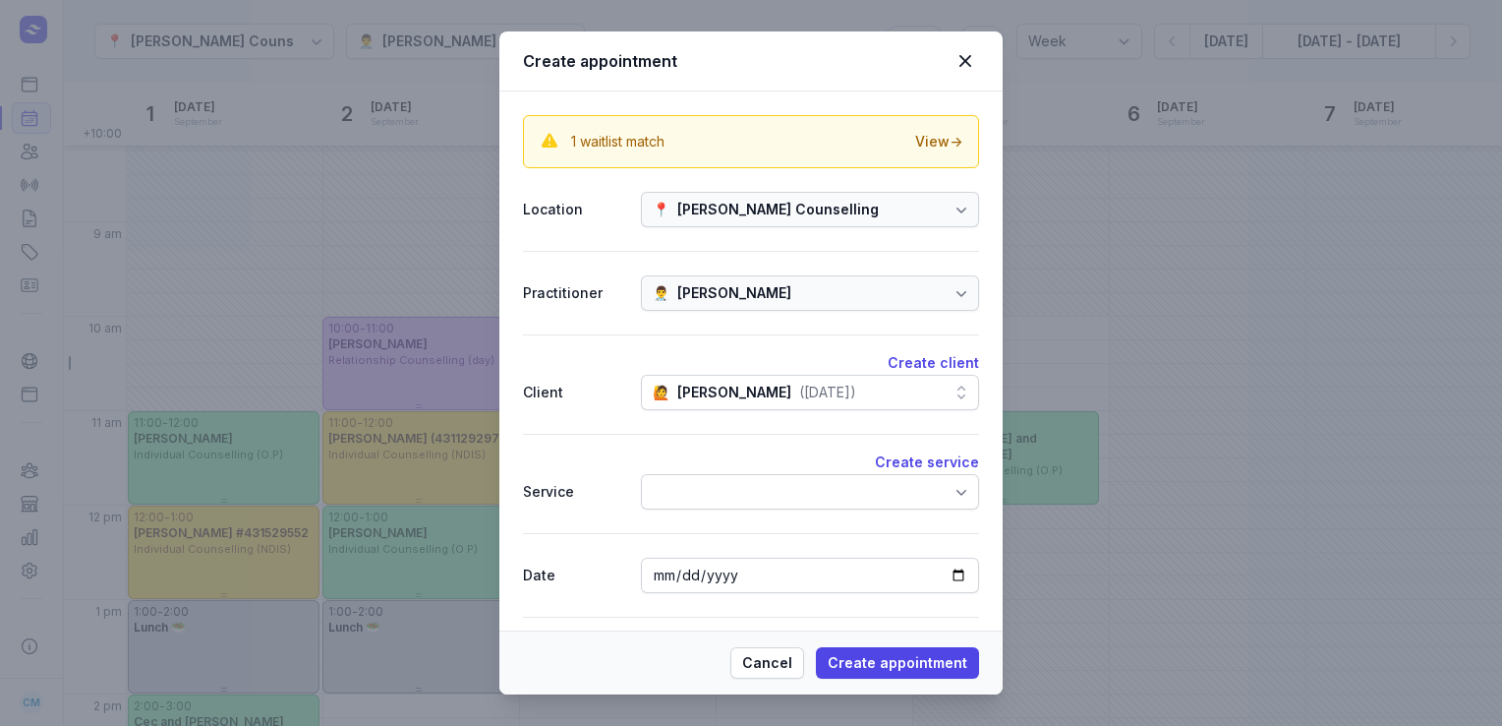
click at [830, 483] on div at bounding box center [810, 491] width 338 height 35
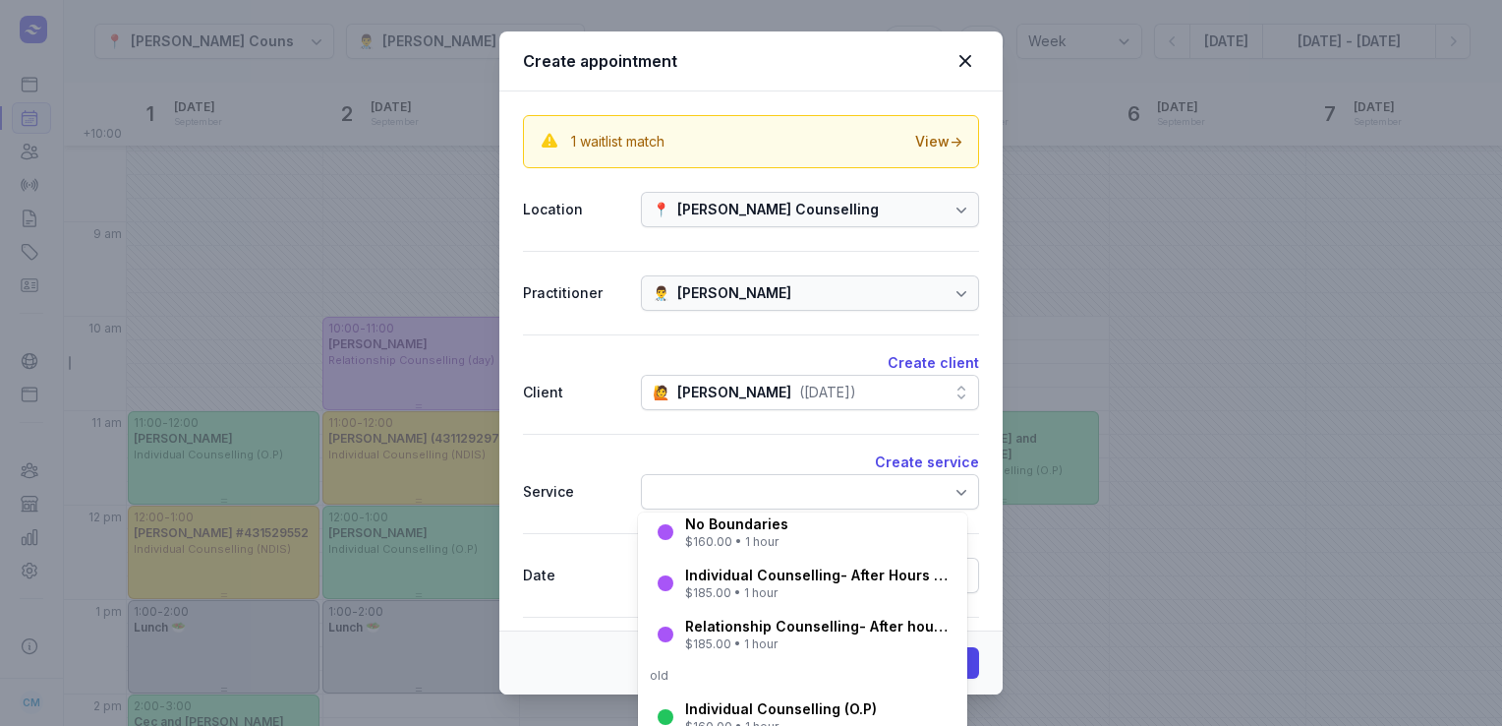
scroll to position [145, 0]
click at [751, 541] on div "$160.00 • 1 hour" at bounding box center [736, 541] width 103 height 16
select select "11:00"
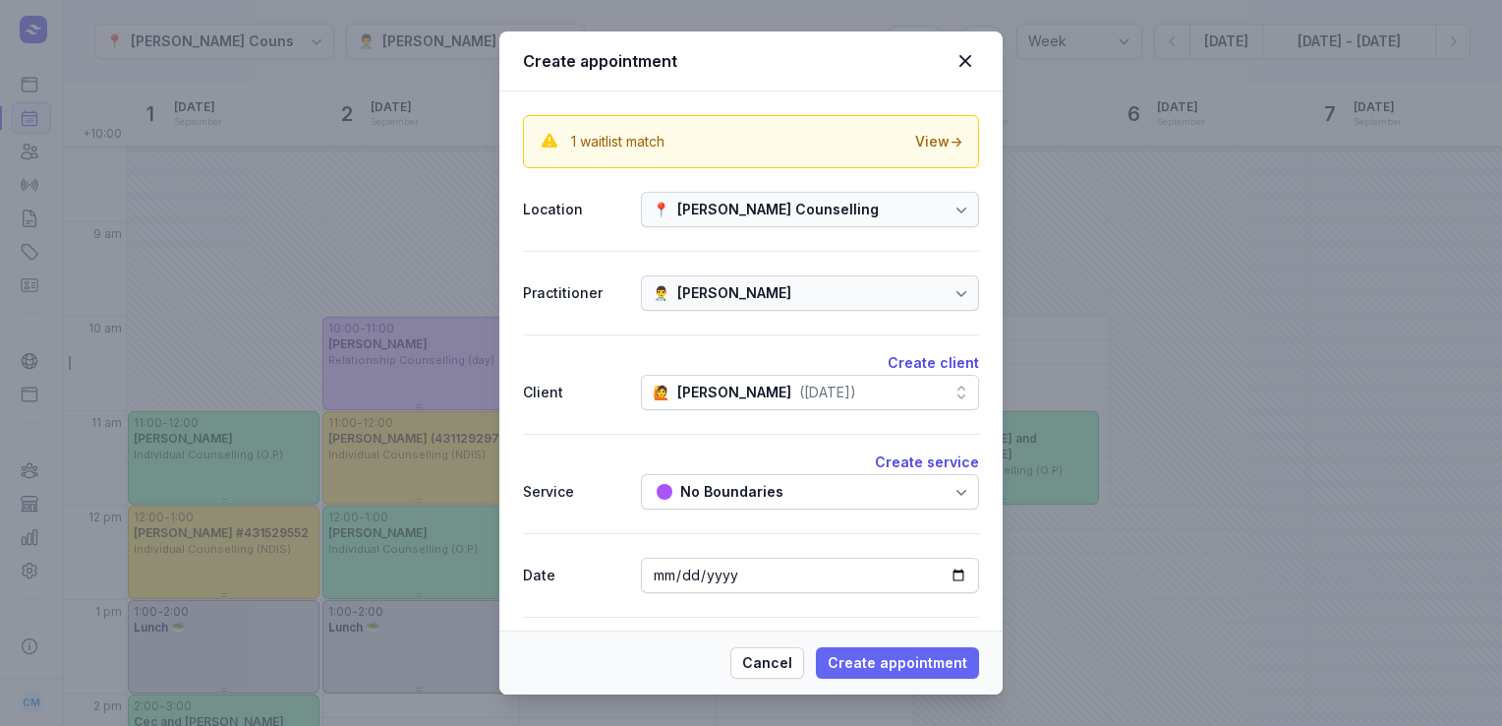
click at [906, 668] on span "Create appointment" at bounding box center [898, 663] width 140 height 24
select select
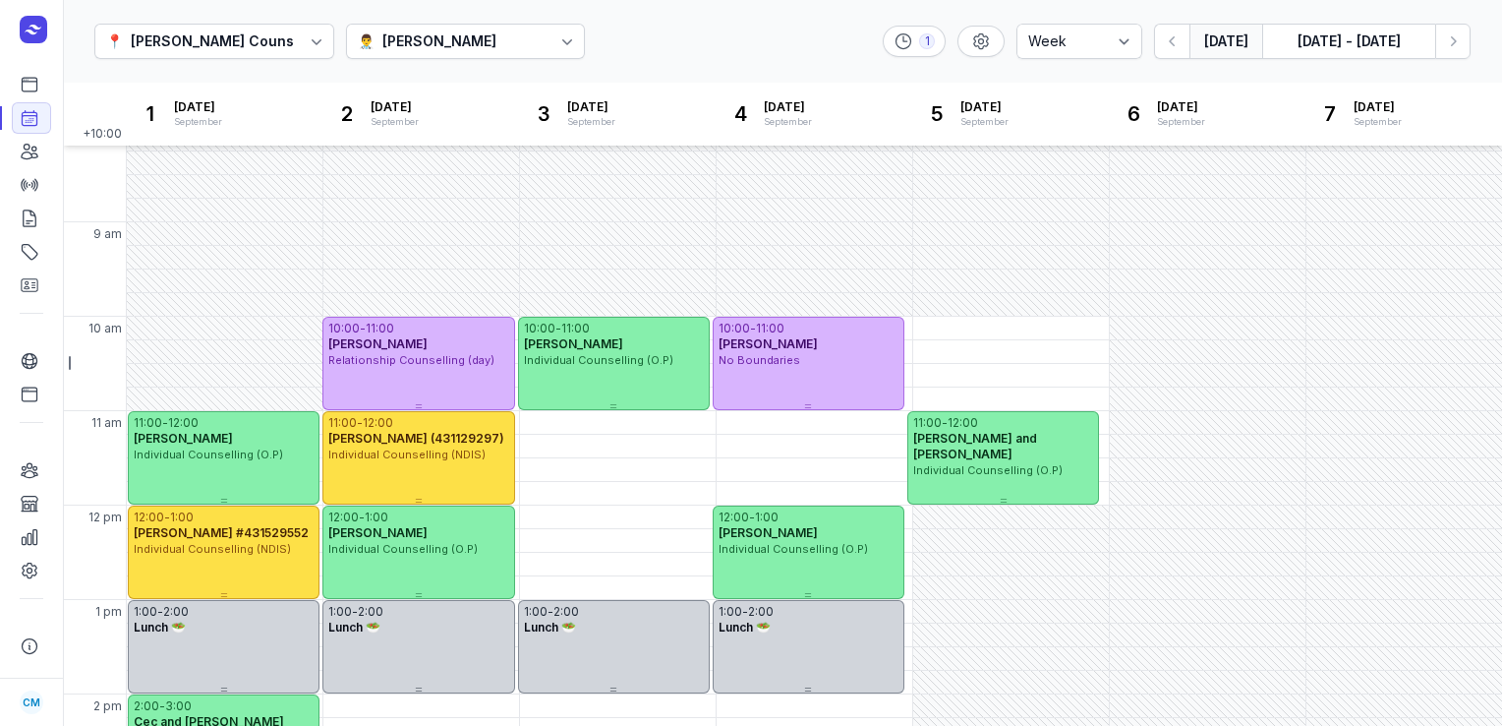
click at [1217, 37] on button "[DATE]" at bounding box center [1226, 41] width 73 height 35
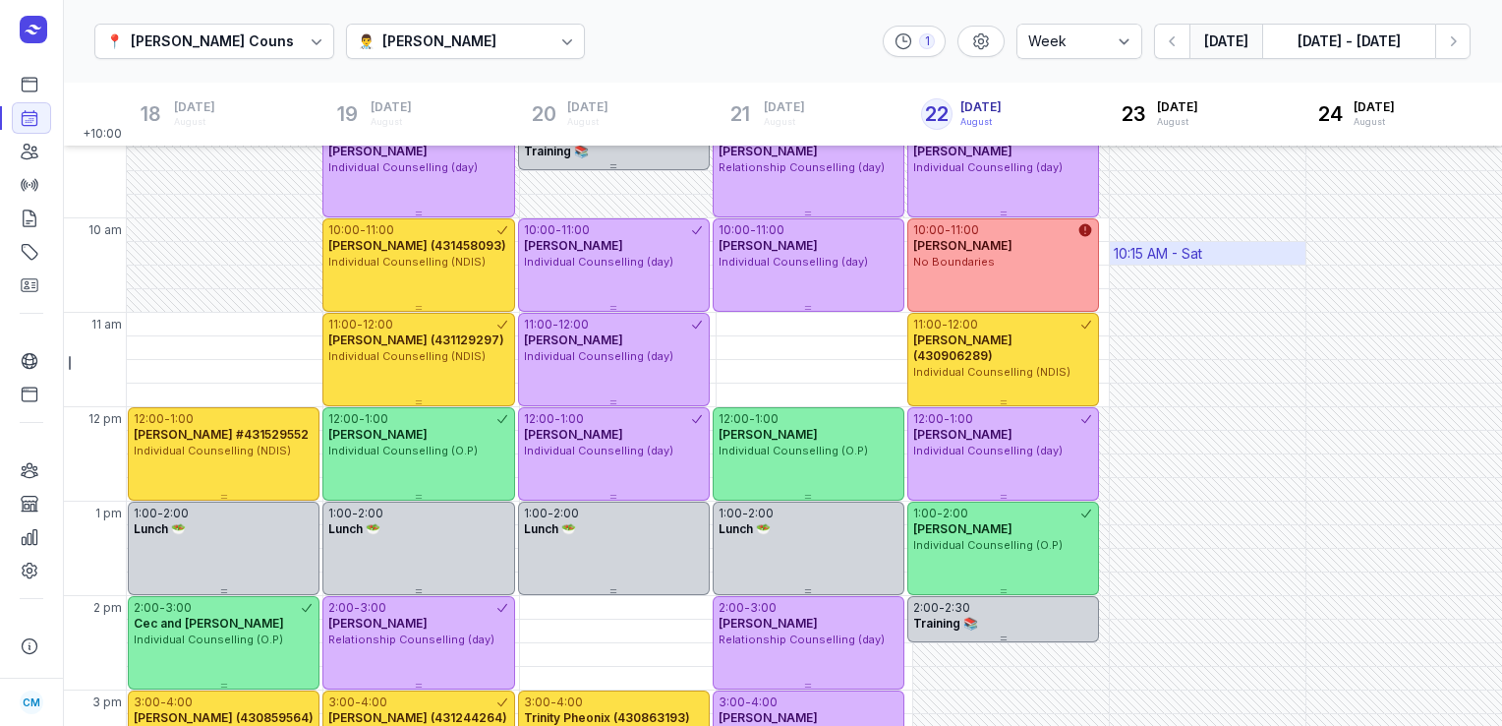
scroll to position [115, 0]
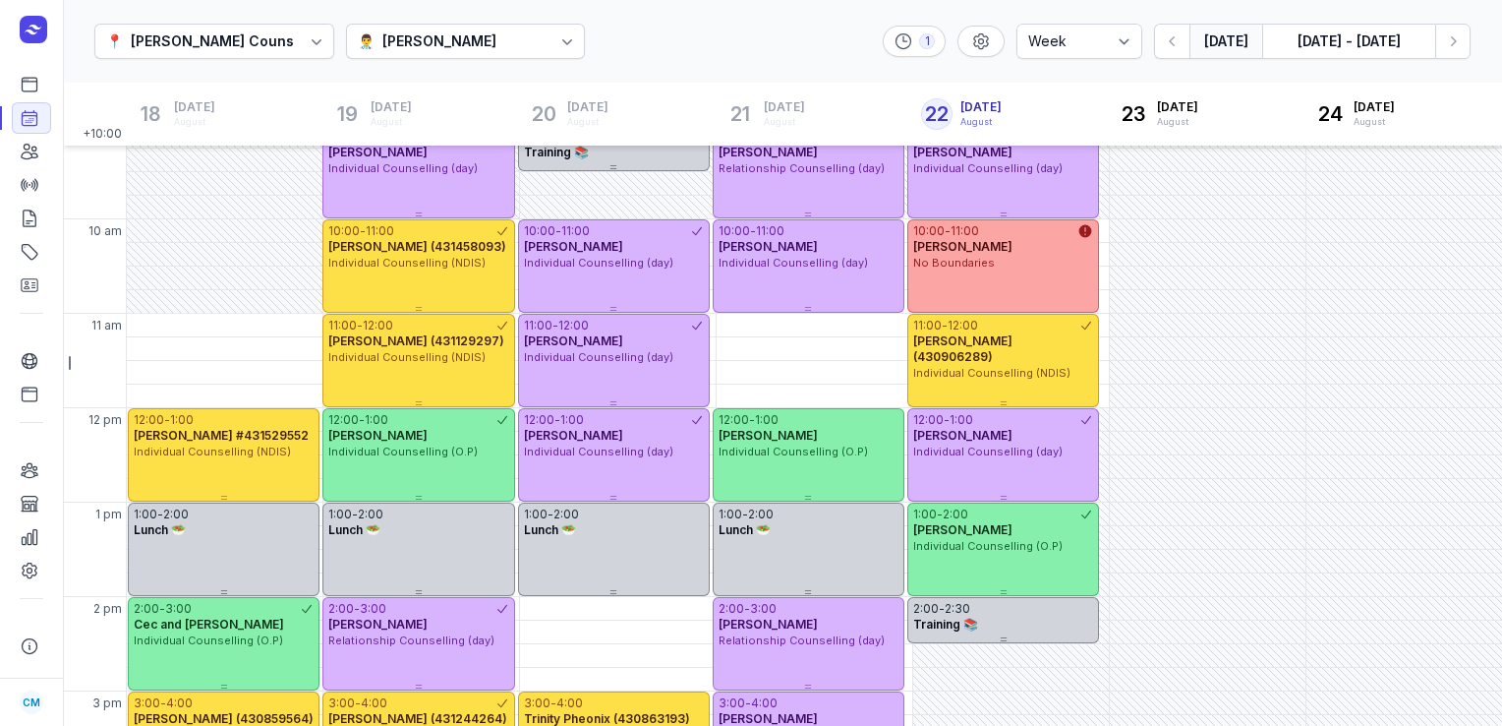
click at [473, 42] on div "[PERSON_NAME]" at bounding box center [439, 41] width 114 height 24
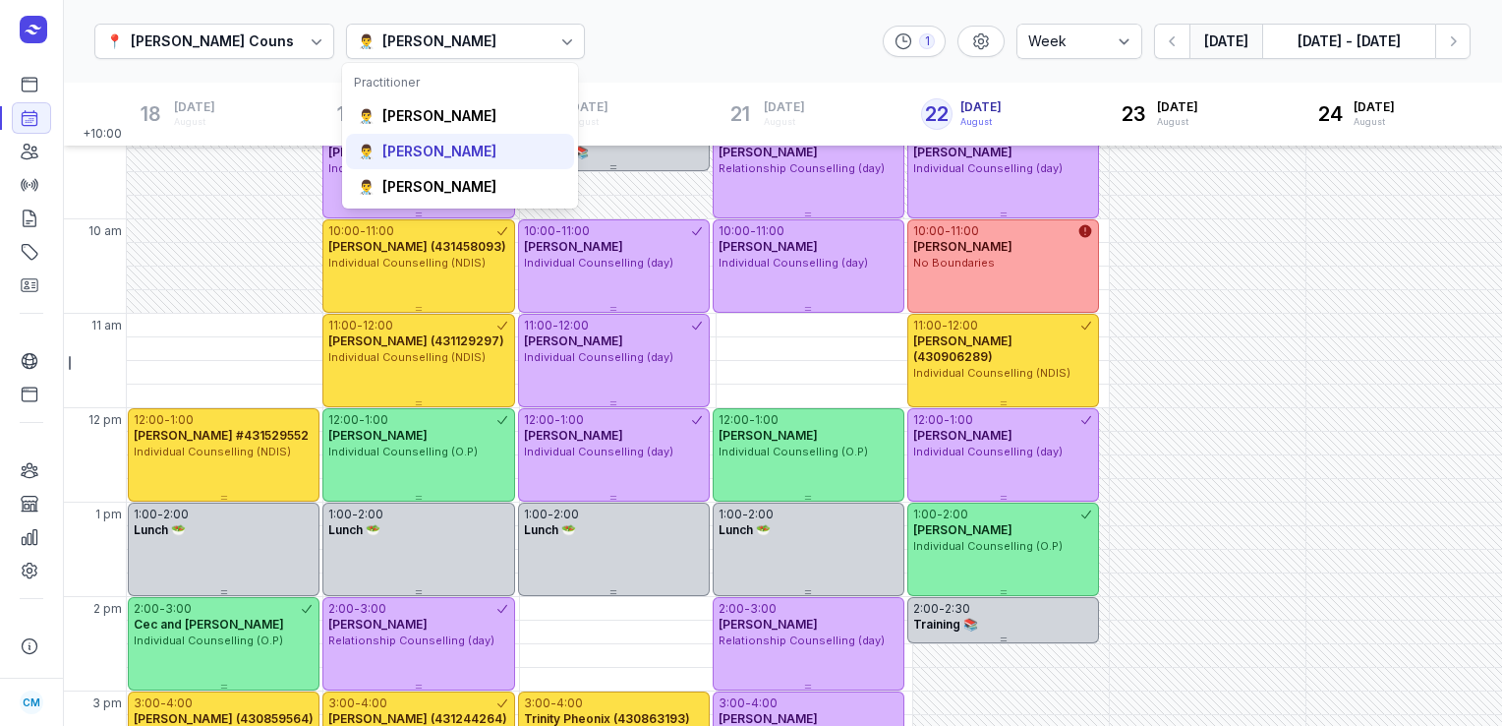
click at [448, 165] on div "👨‍⚕️ Tanya Fisher" at bounding box center [460, 151] width 228 height 35
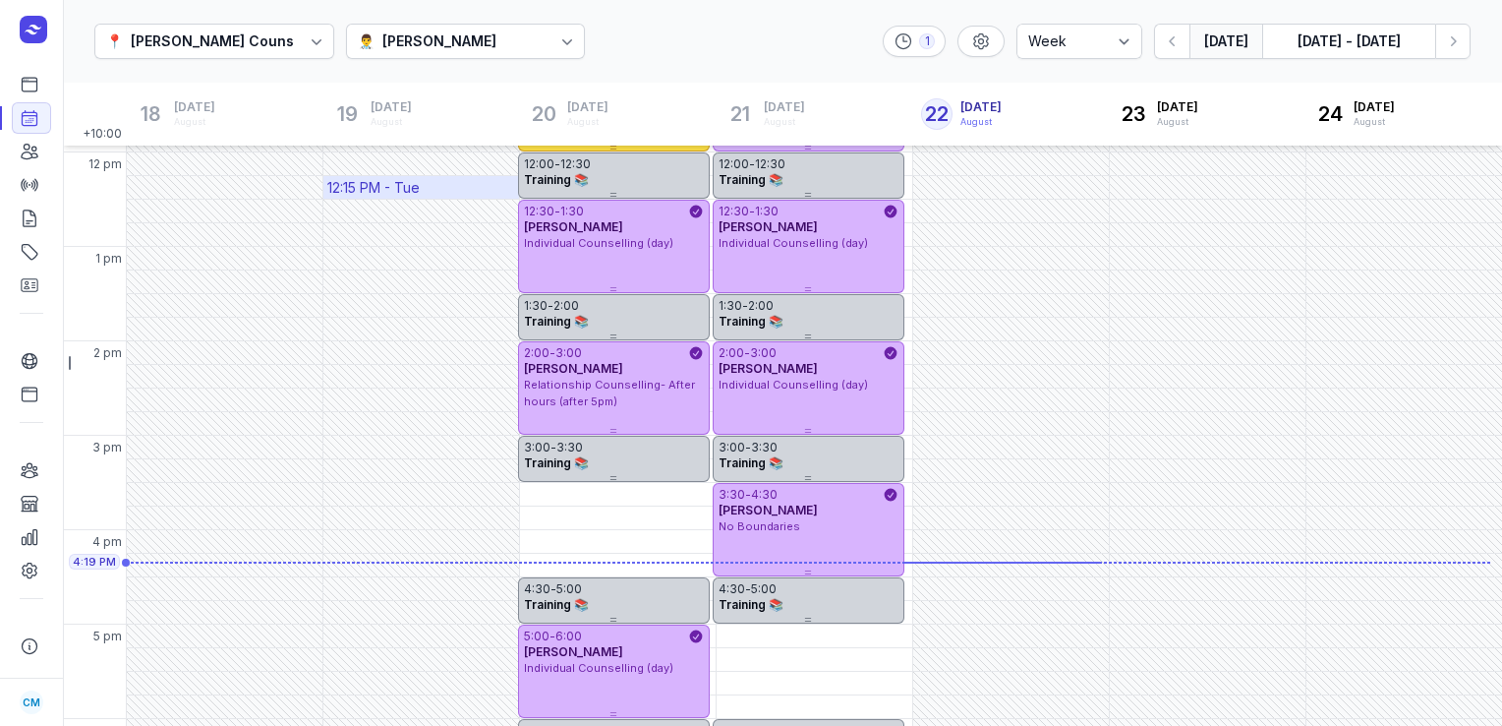
scroll to position [381, 0]
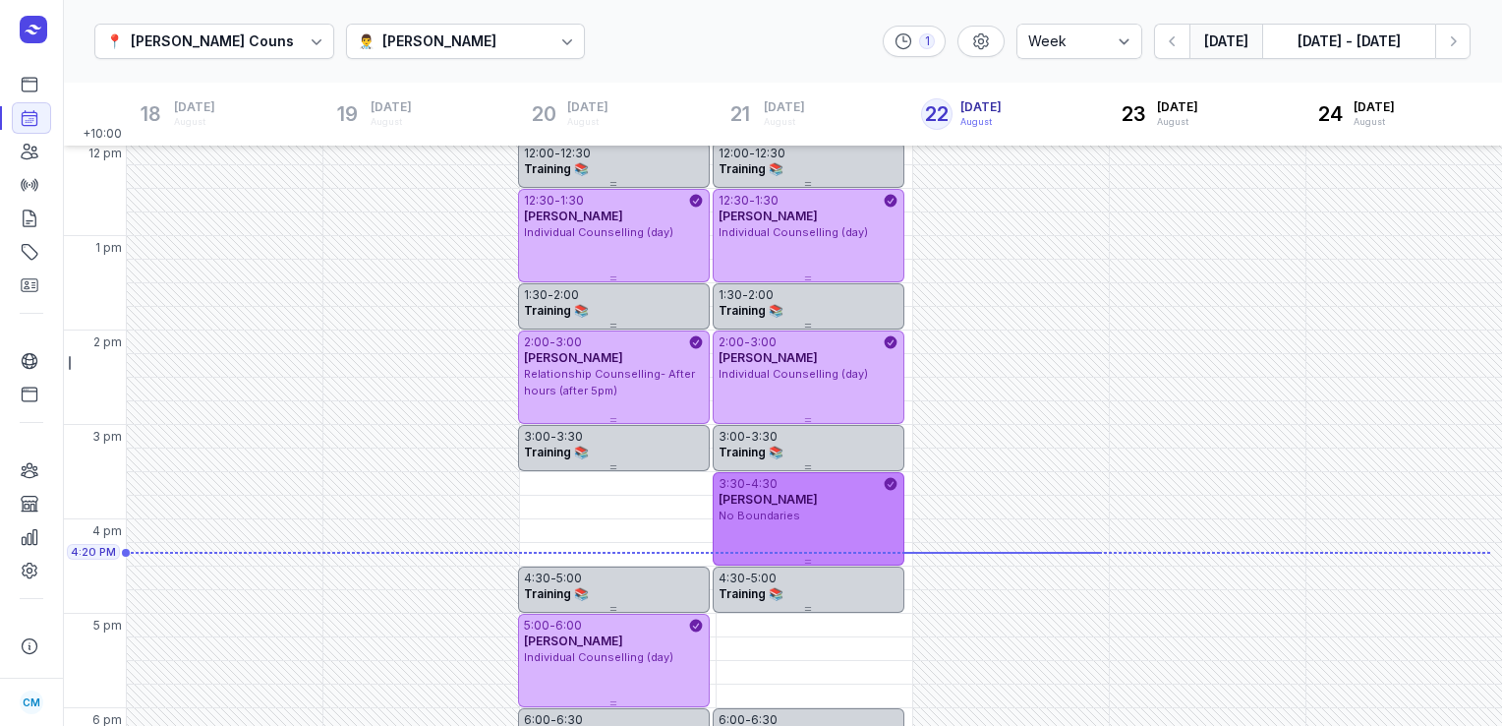
click at [761, 525] on div "3:30 - 4:30 Bethany Unger No Boundaries" at bounding box center [809, 518] width 192 height 93
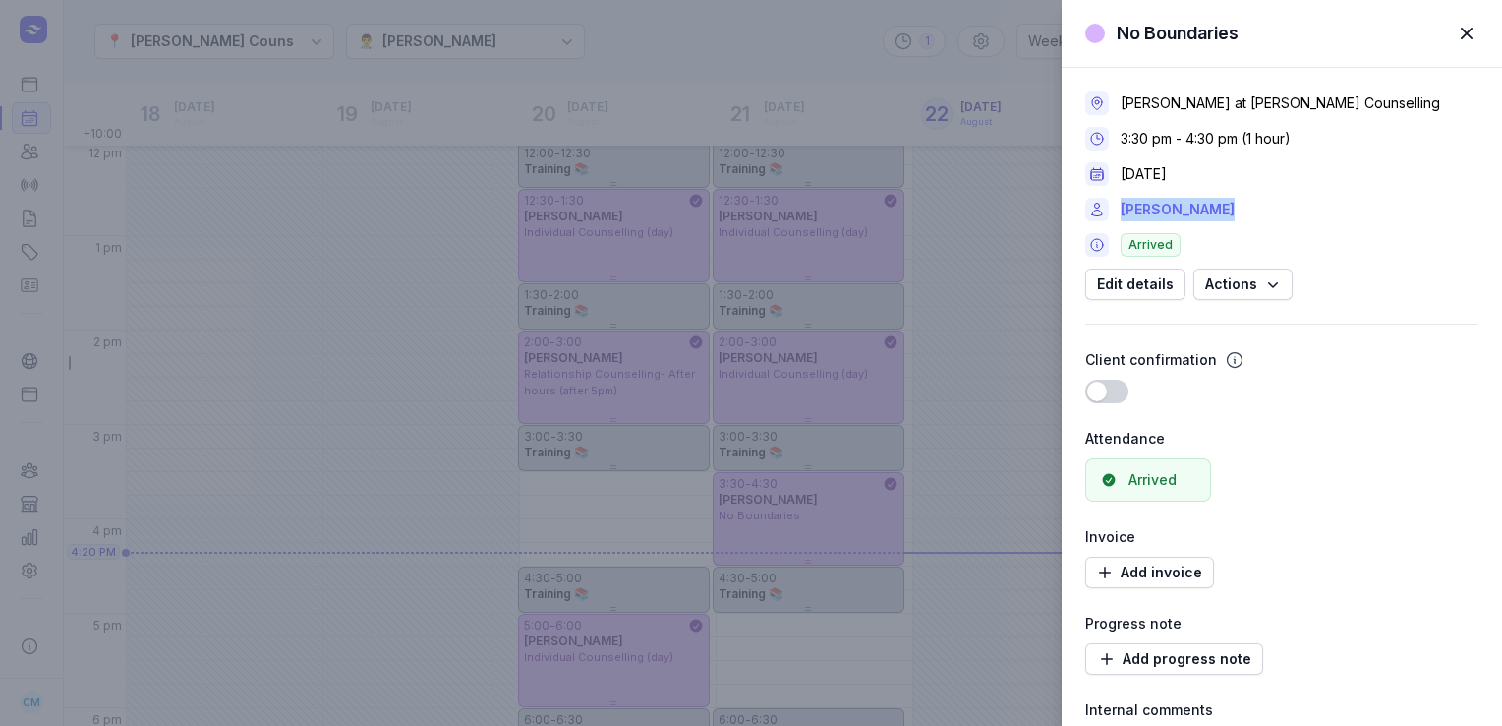
drag, startPoint x: 1224, startPoint y: 211, endPoint x: 1122, endPoint y: 210, distance: 102.3
click at [1122, 210] on div "Bethany Unger" at bounding box center [1281, 210] width 393 height 24
copy link "Bethany Unger"
